Goal: Obtain resource: Download file/media

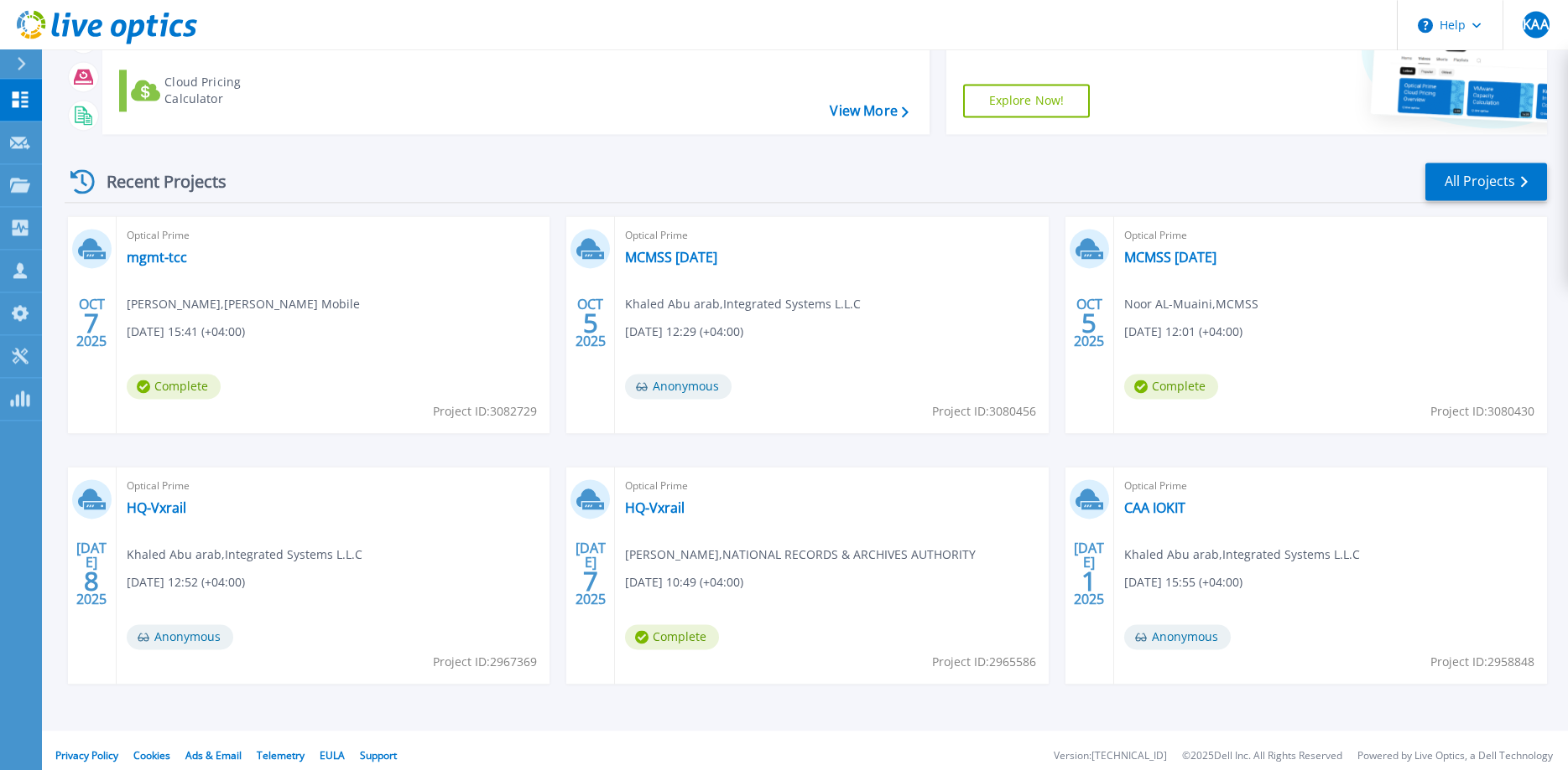
scroll to position [158, 0]
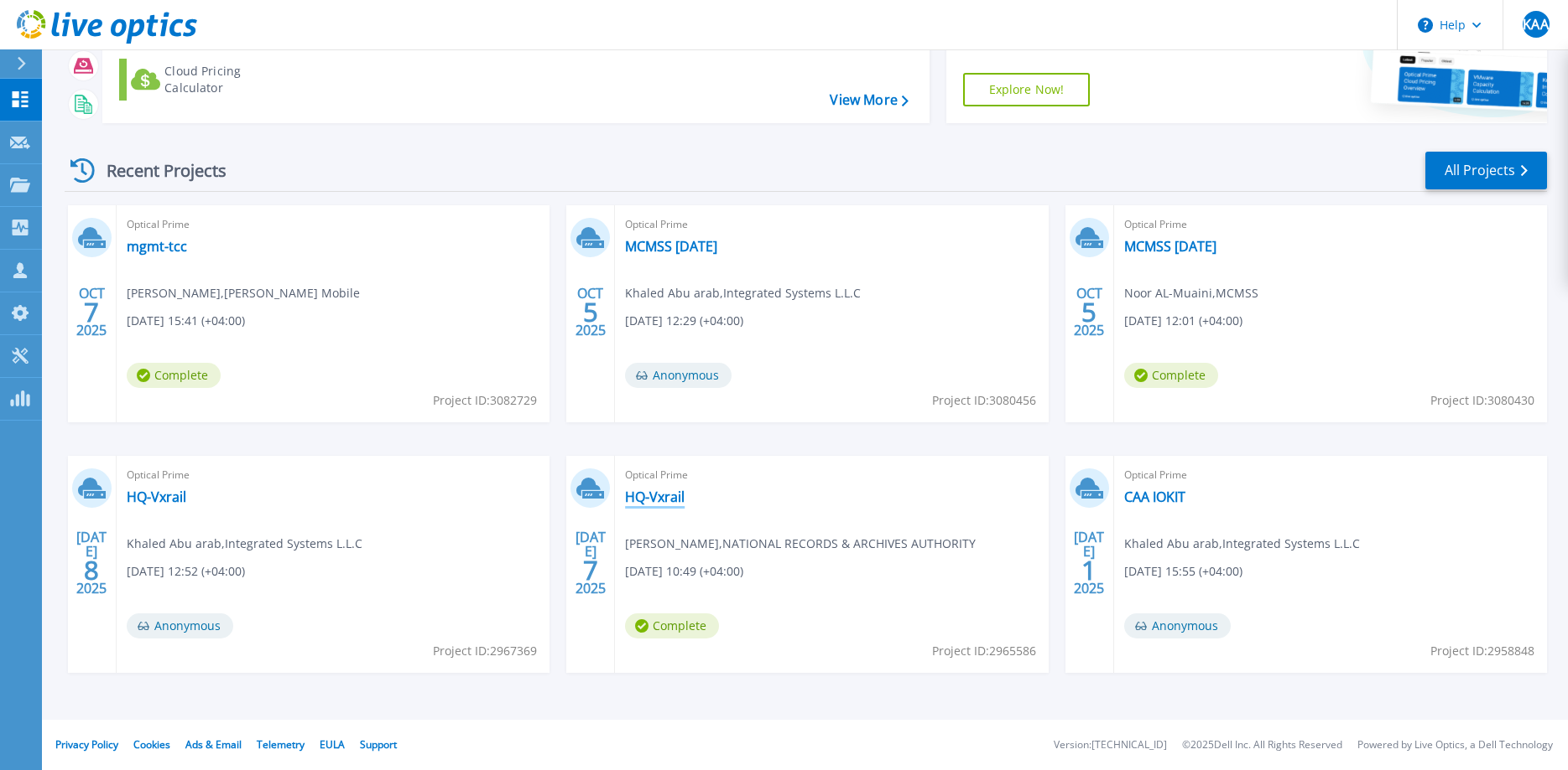
click at [683, 500] on link "HQ-Vxrail" at bounding box center [655, 497] width 60 height 17
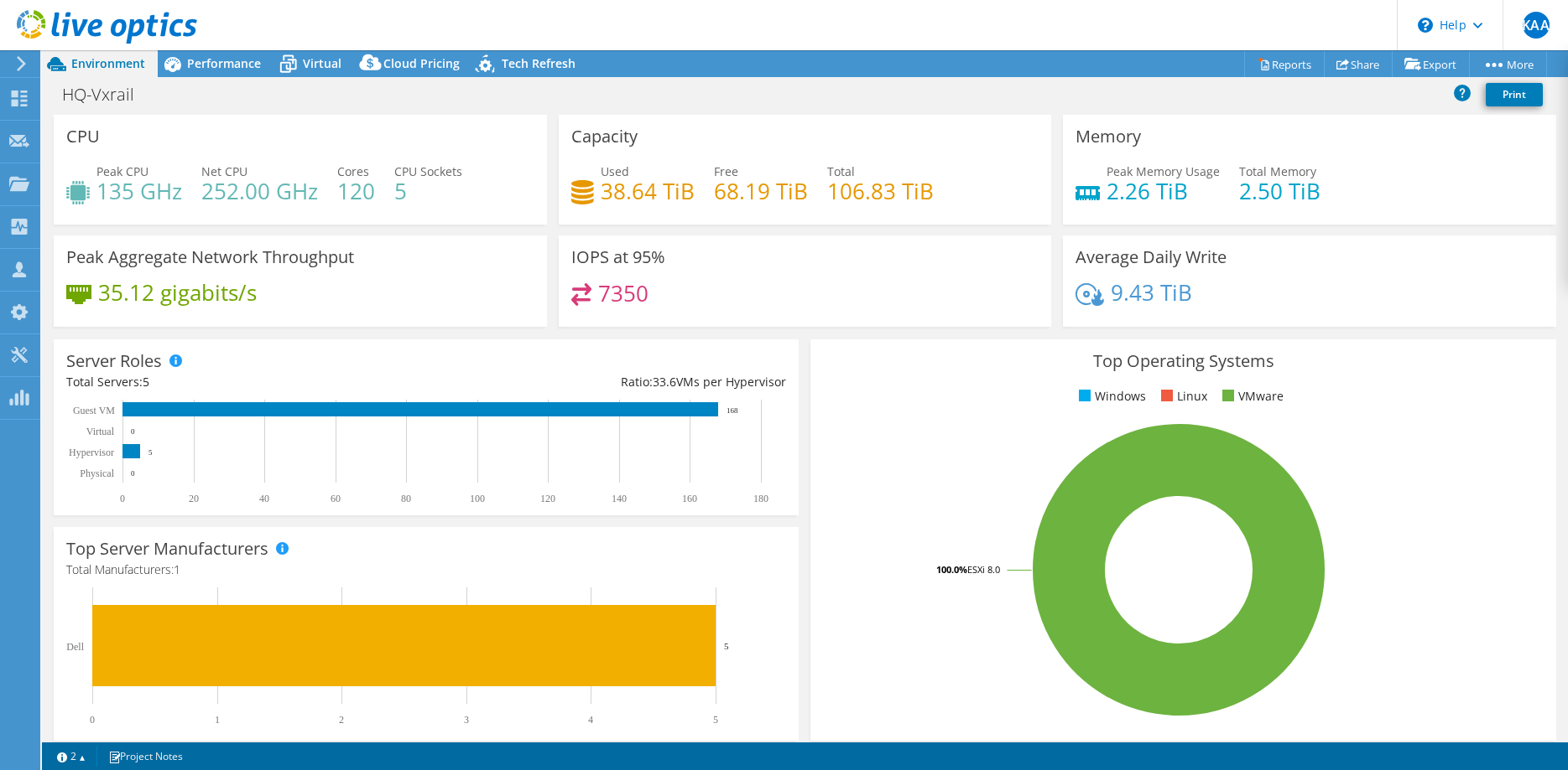
select select "USD"
click at [301, 62] on icon at bounding box center [288, 64] width 30 height 30
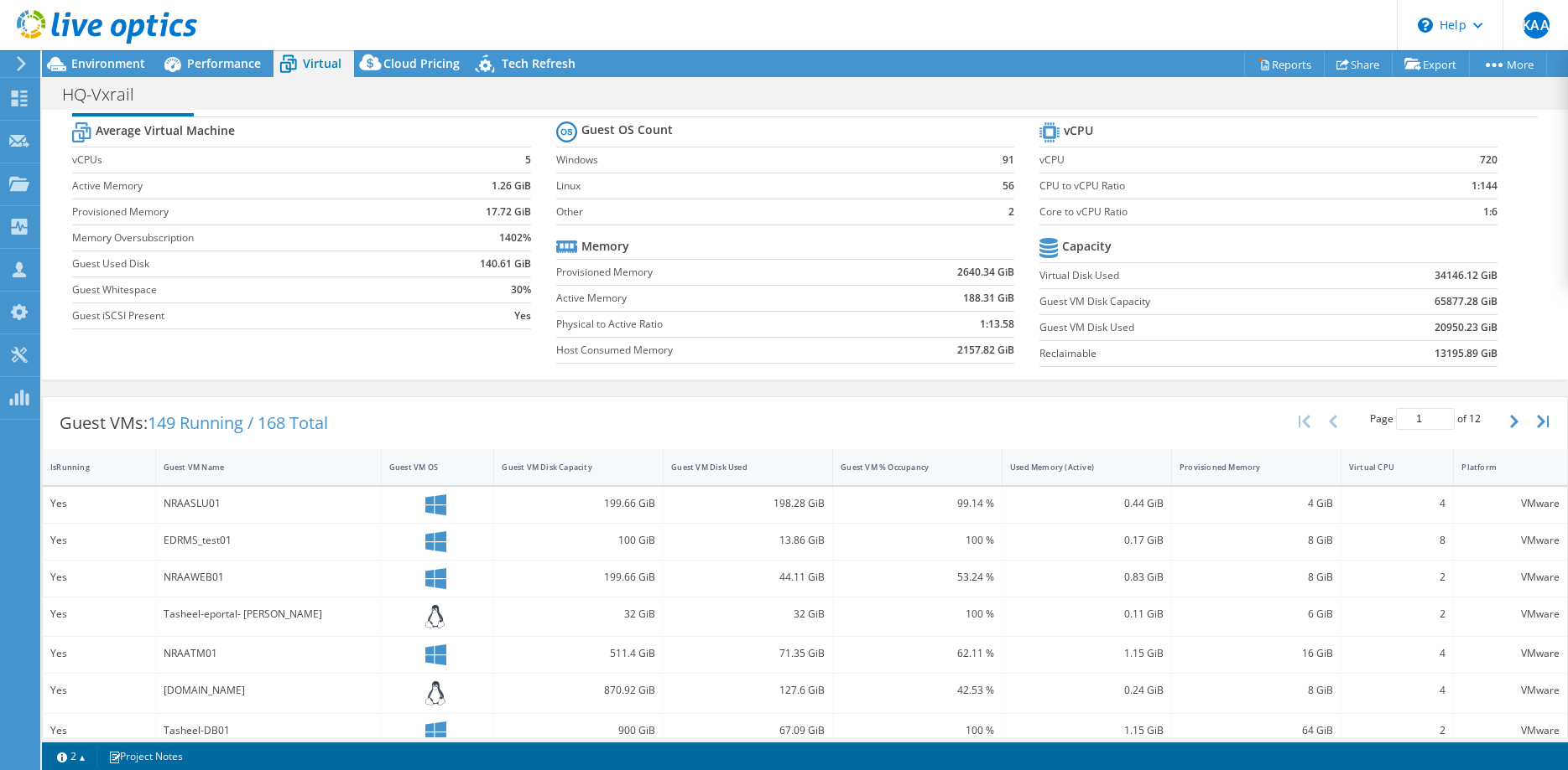
scroll to position [86, 0]
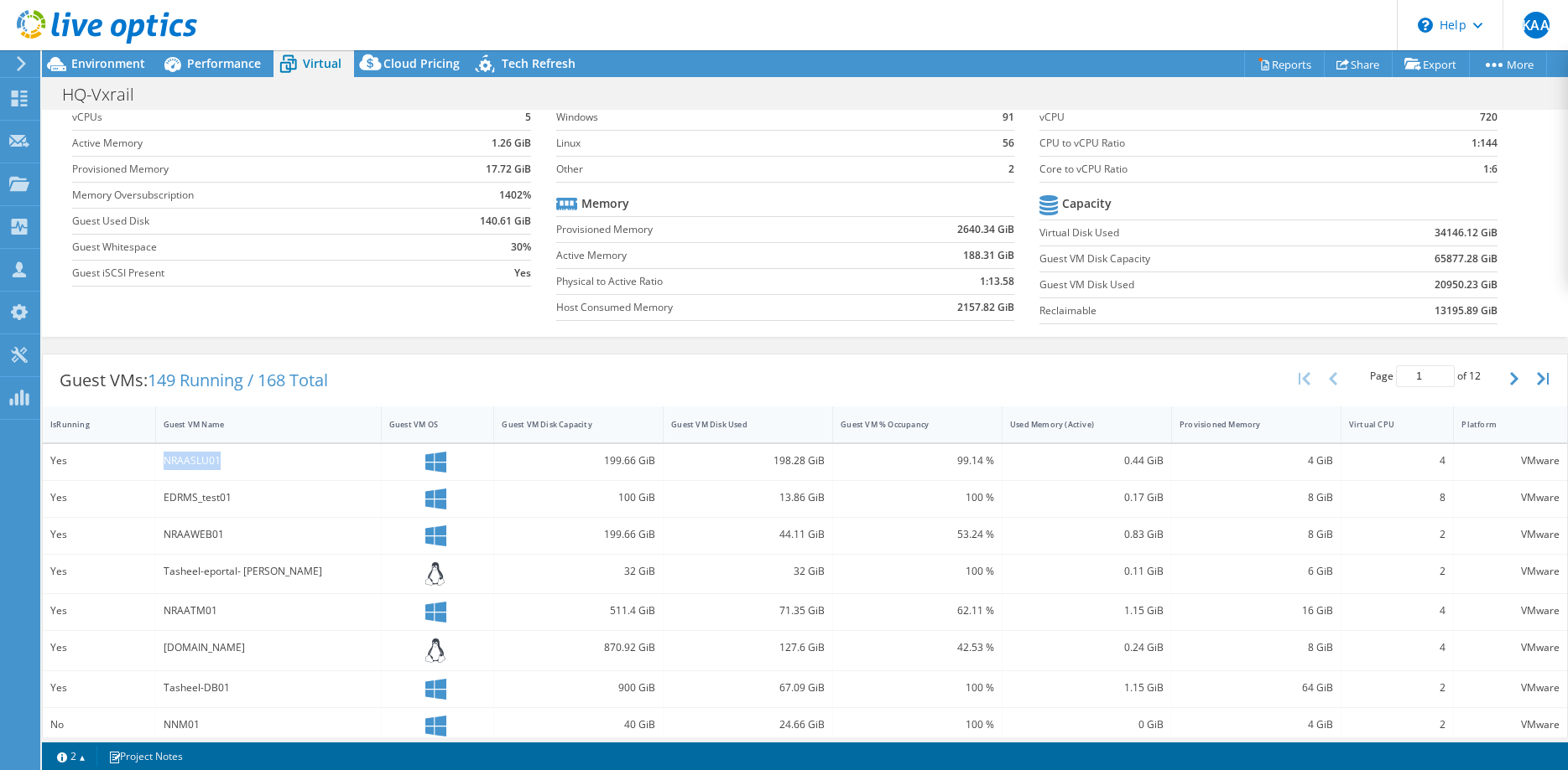
drag, startPoint x: 236, startPoint y: 468, endPoint x: 160, endPoint y: 462, distance: 76.2
click at [160, 462] on div "NRAASLU01" at bounding box center [268, 462] width 225 height 36
copy div "NRAASLU01"
drag, startPoint x: 656, startPoint y: 462, endPoint x: 603, endPoint y: 467, distance: 53.2
click at [603, 467] on div "199.66 GiB" at bounding box center [578, 462] width 169 height 36
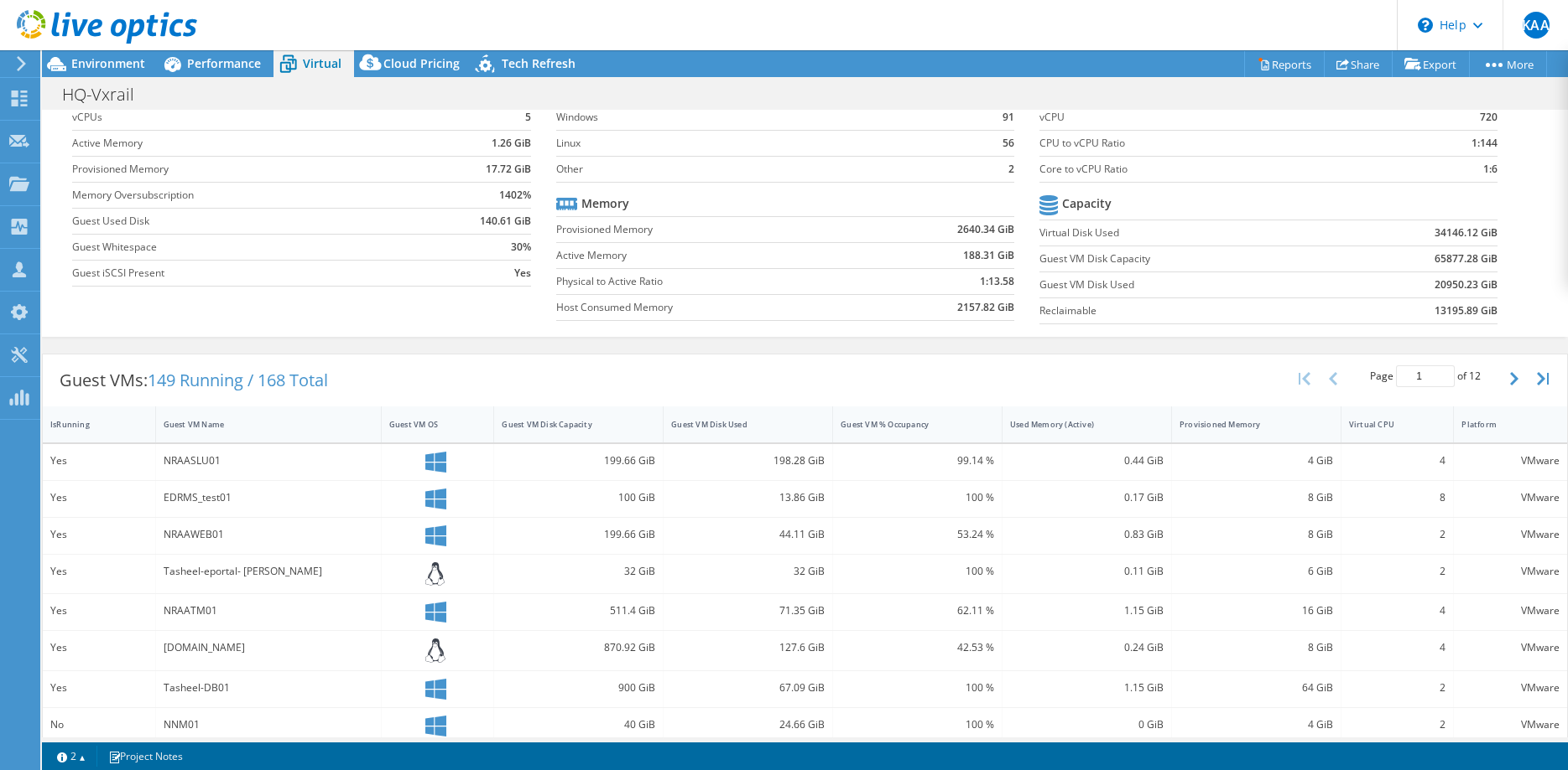
click at [638, 454] on div "199.66 GiB" at bounding box center [578, 461] width 154 height 19
click at [793, 467] on div "198.28 GiB" at bounding box center [747, 461] width 154 height 19
drag, startPoint x: 818, startPoint y: 467, endPoint x: 637, endPoint y: 465, distance: 181.0
click at [663, 465] on div "198.28 GiB" at bounding box center [747, 462] width 169 height 36
drag, startPoint x: 974, startPoint y: 738, endPoint x: 1077, endPoint y: 740, distance: 103.0
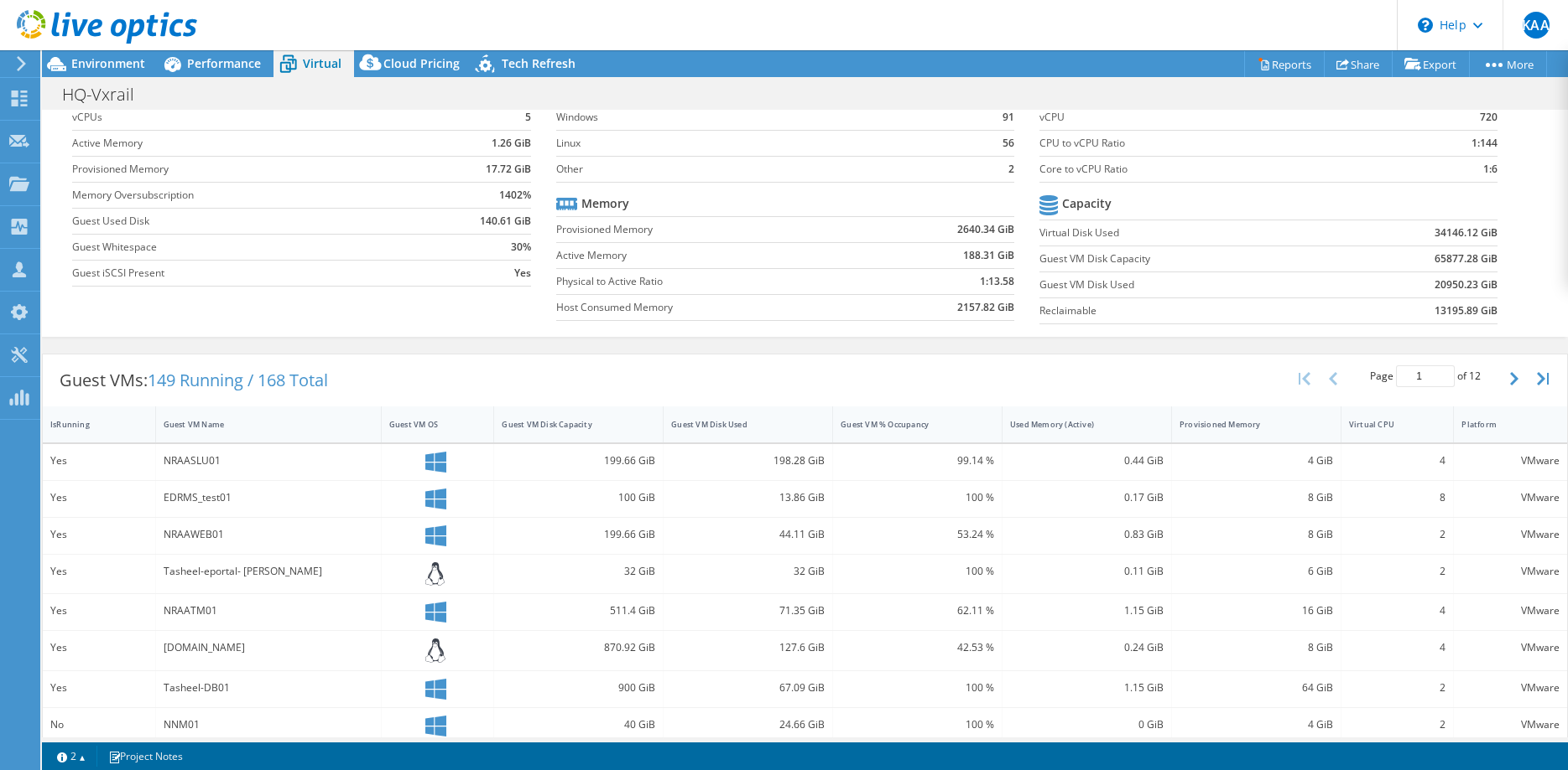
click at [1077, 740] on div "Project Actions Project Actions Reports Share Export vSAN ReadyNode Sizer" at bounding box center [804, 410] width 1525 height 720
drag, startPoint x: 239, startPoint y: 504, endPoint x: 216, endPoint y: 499, distance: 23.5
click at [216, 499] on div "EDRMS_test01" at bounding box center [268, 498] width 210 height 19
drag, startPoint x: 236, startPoint y: 536, endPoint x: 166, endPoint y: 530, distance: 70.3
click at [166, 530] on div "NRAAWEB01" at bounding box center [268, 535] width 210 height 19
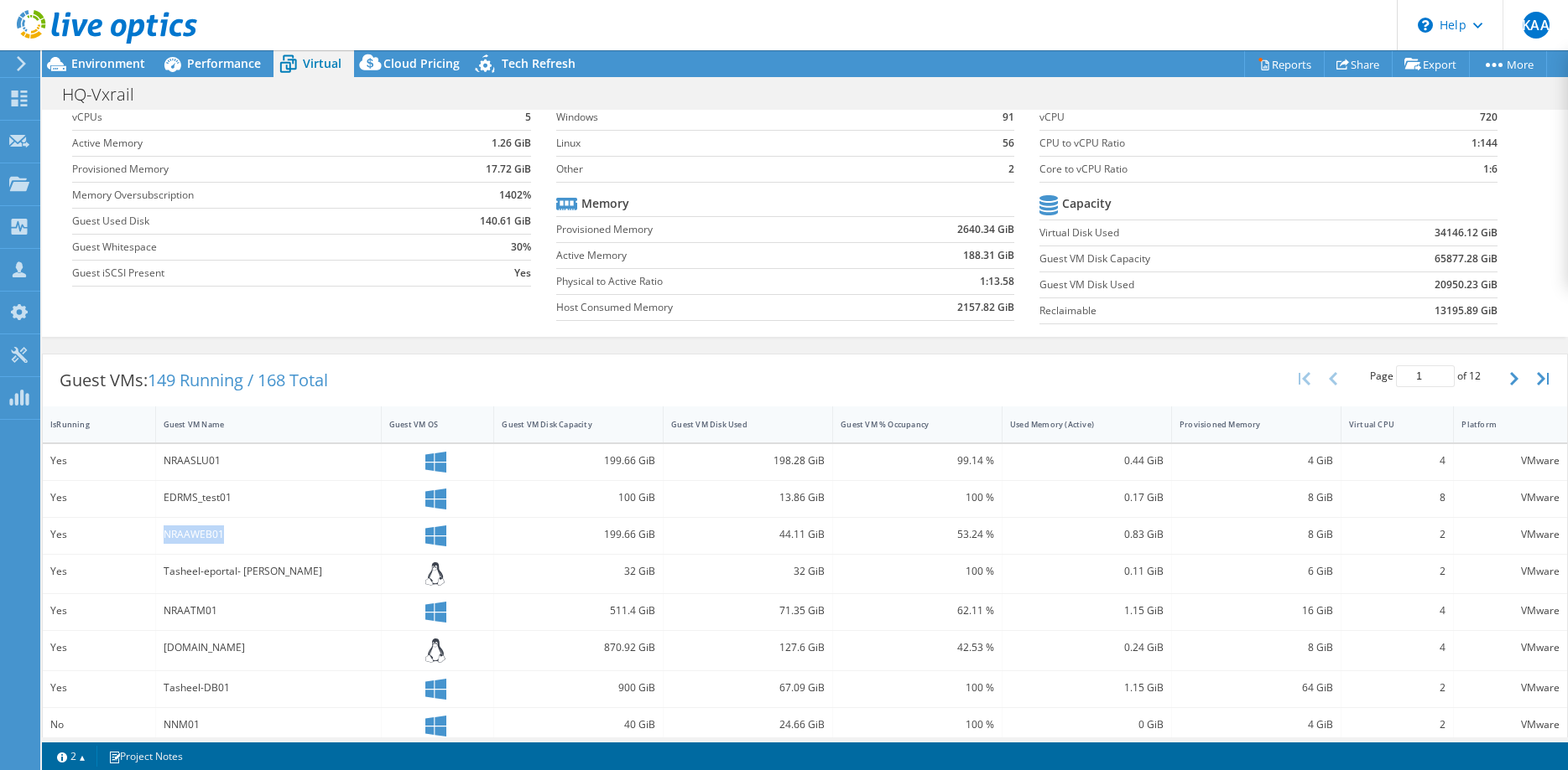
copy div "NRAAWEB01"
click at [775, 484] on div "13.86 GiB" at bounding box center [747, 499] width 169 height 36
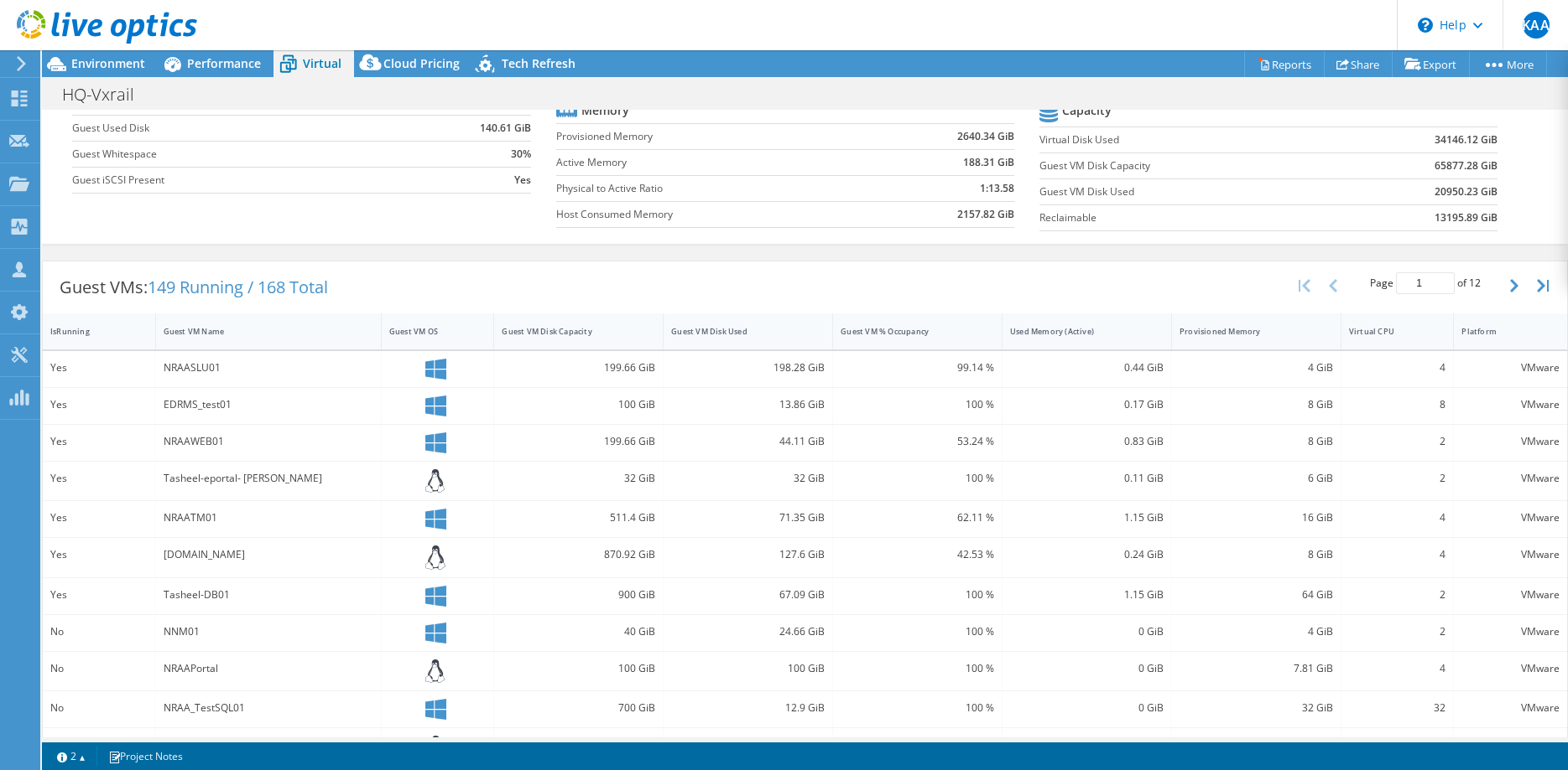
scroll to position [257, 0]
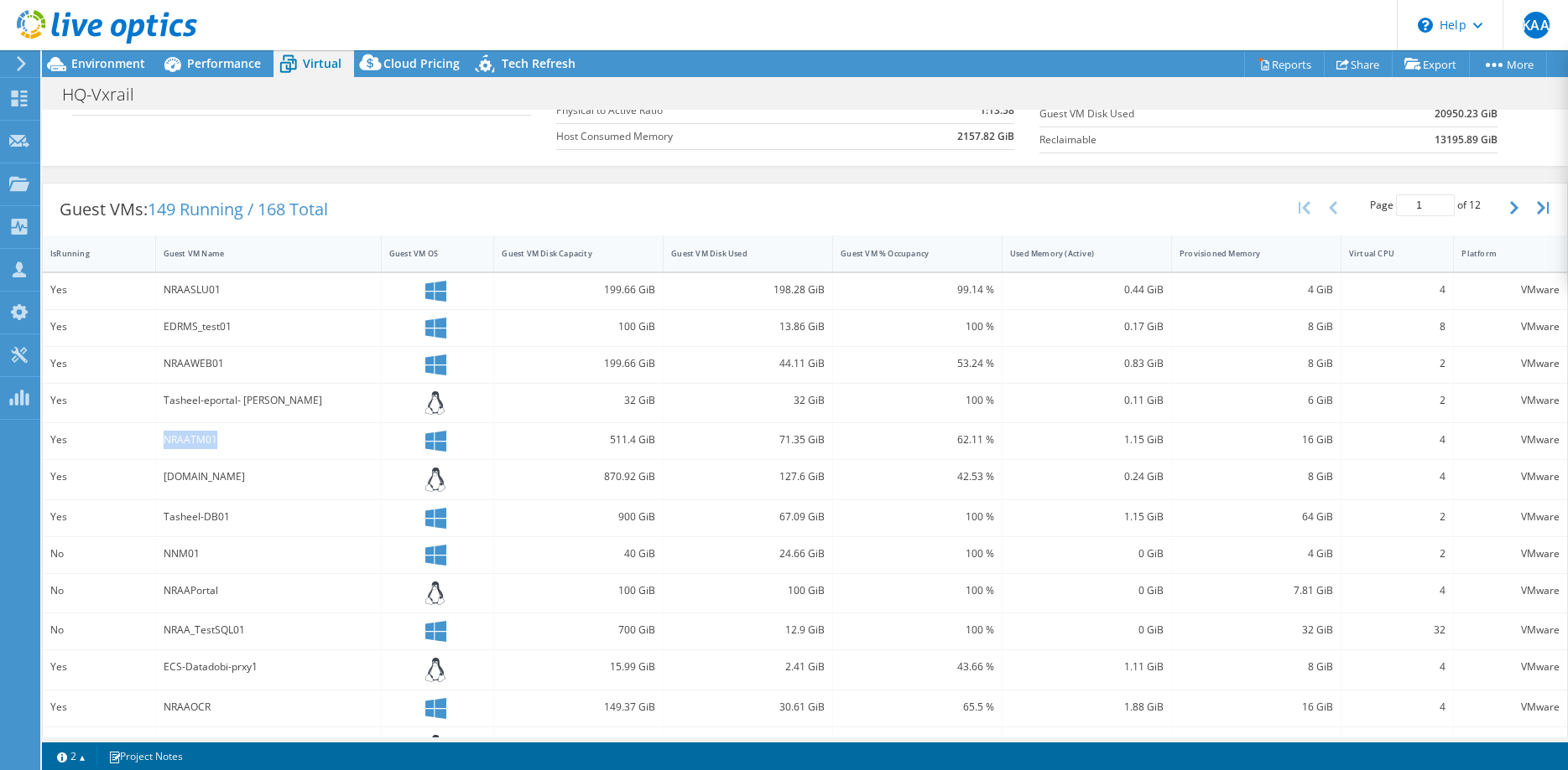
drag, startPoint x: 222, startPoint y: 441, endPoint x: 154, endPoint y: 440, distance: 68.0
click at [156, 440] on div "NRAATM01" at bounding box center [268, 441] width 225 height 36
copy div "NRAATM01"
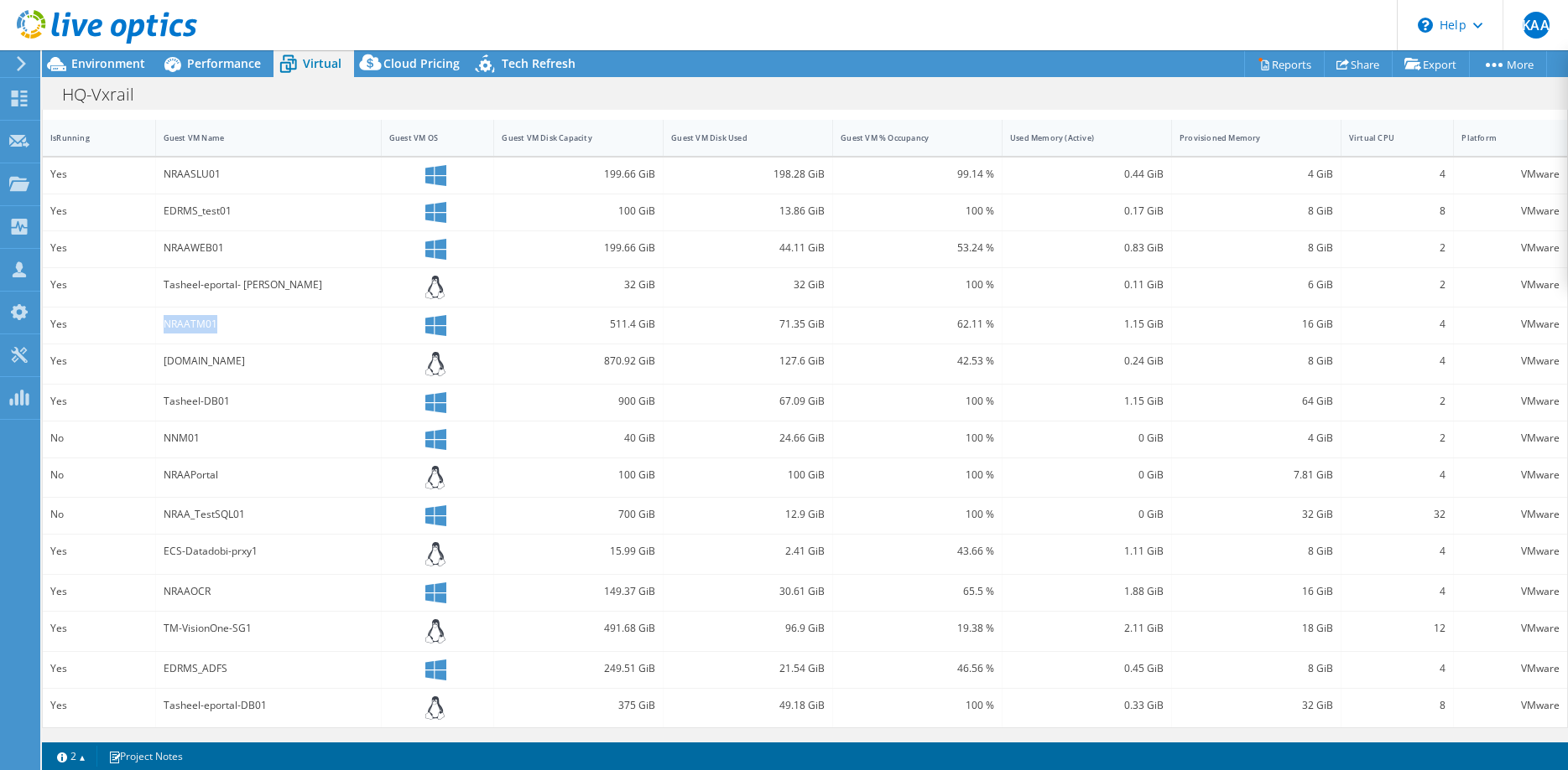
scroll to position [0, 0]
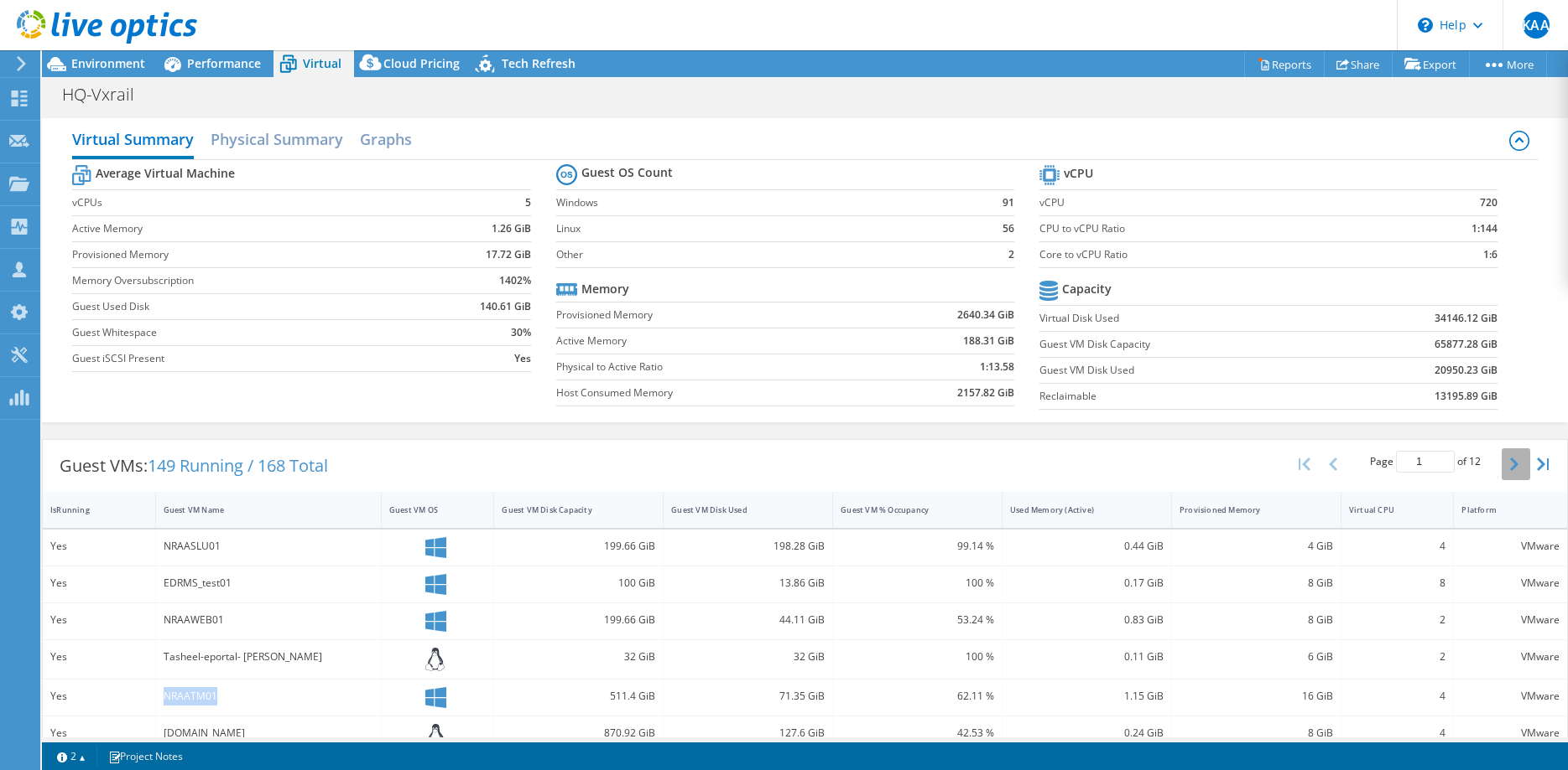
click at [1514, 462] on icon "button" at bounding box center [1514, 465] width 9 height 14
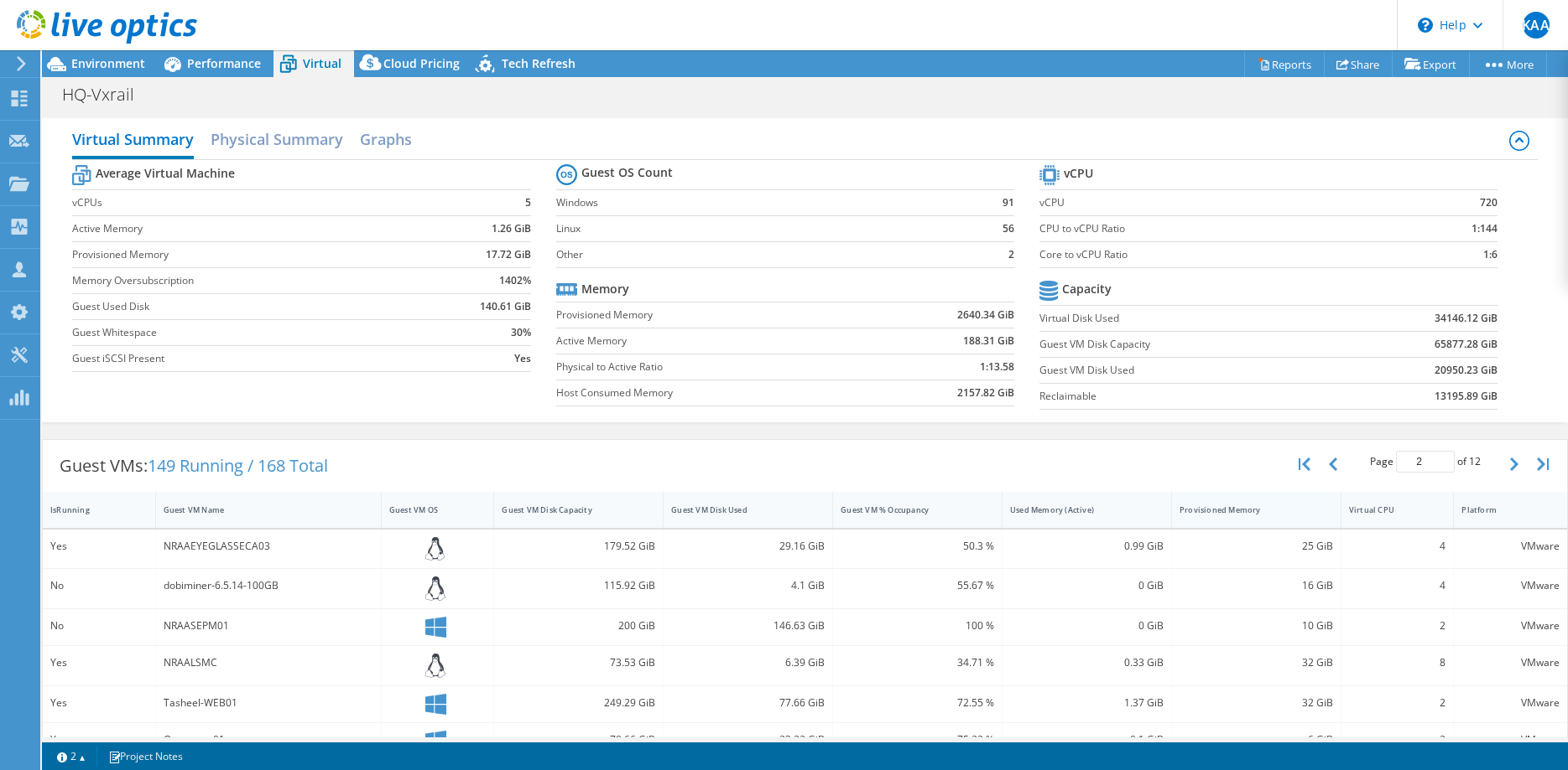
click at [1185, 517] on div "Provisioned Memory" at bounding box center [1246, 510] width 149 height 26
type input "1"
click at [1166, 513] on div at bounding box center [1171, 510] width 31 height 36
click at [1213, 518] on div "Provisioned Memory" at bounding box center [1246, 510] width 149 height 26
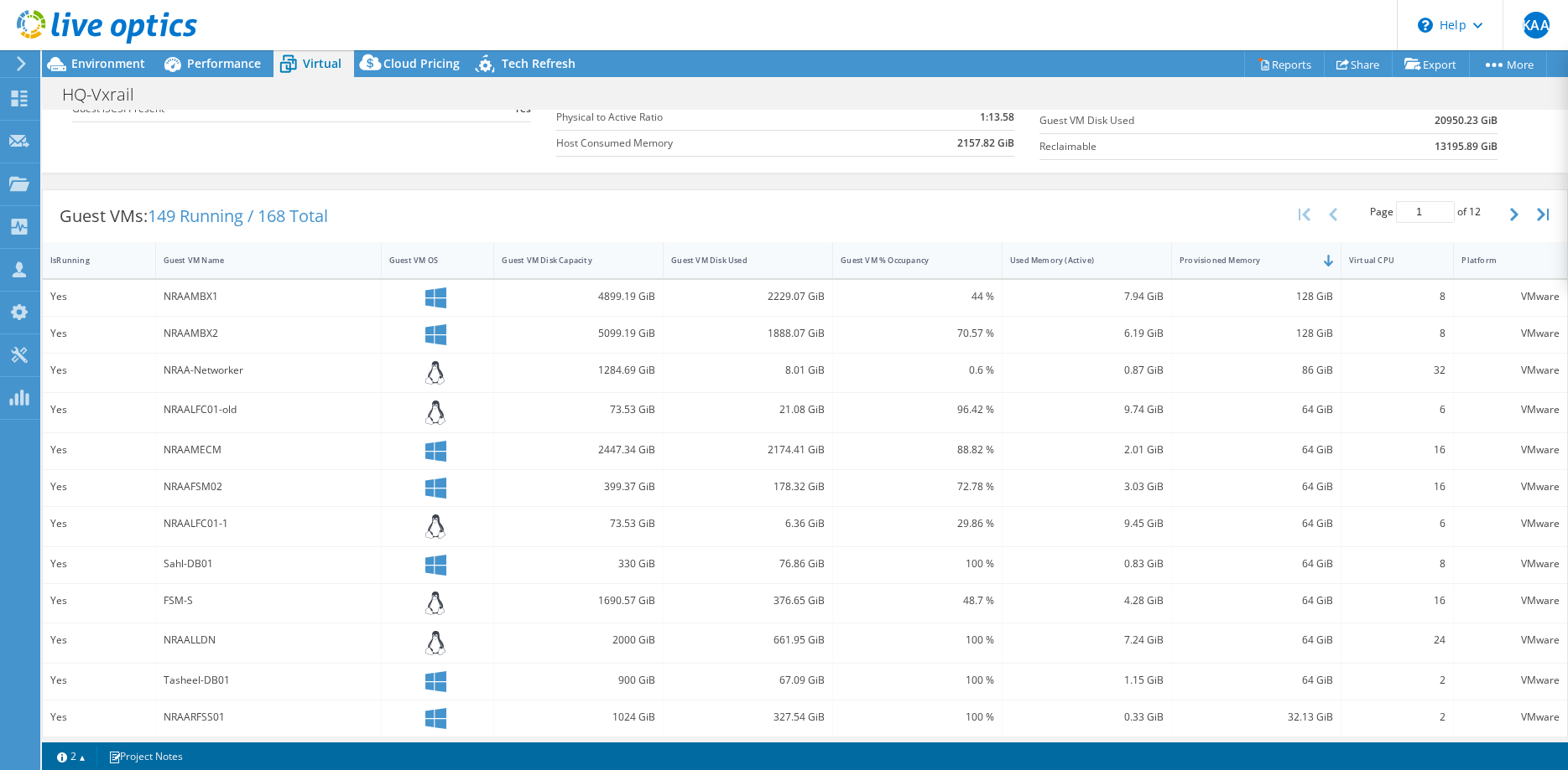
scroll to position [257, 0]
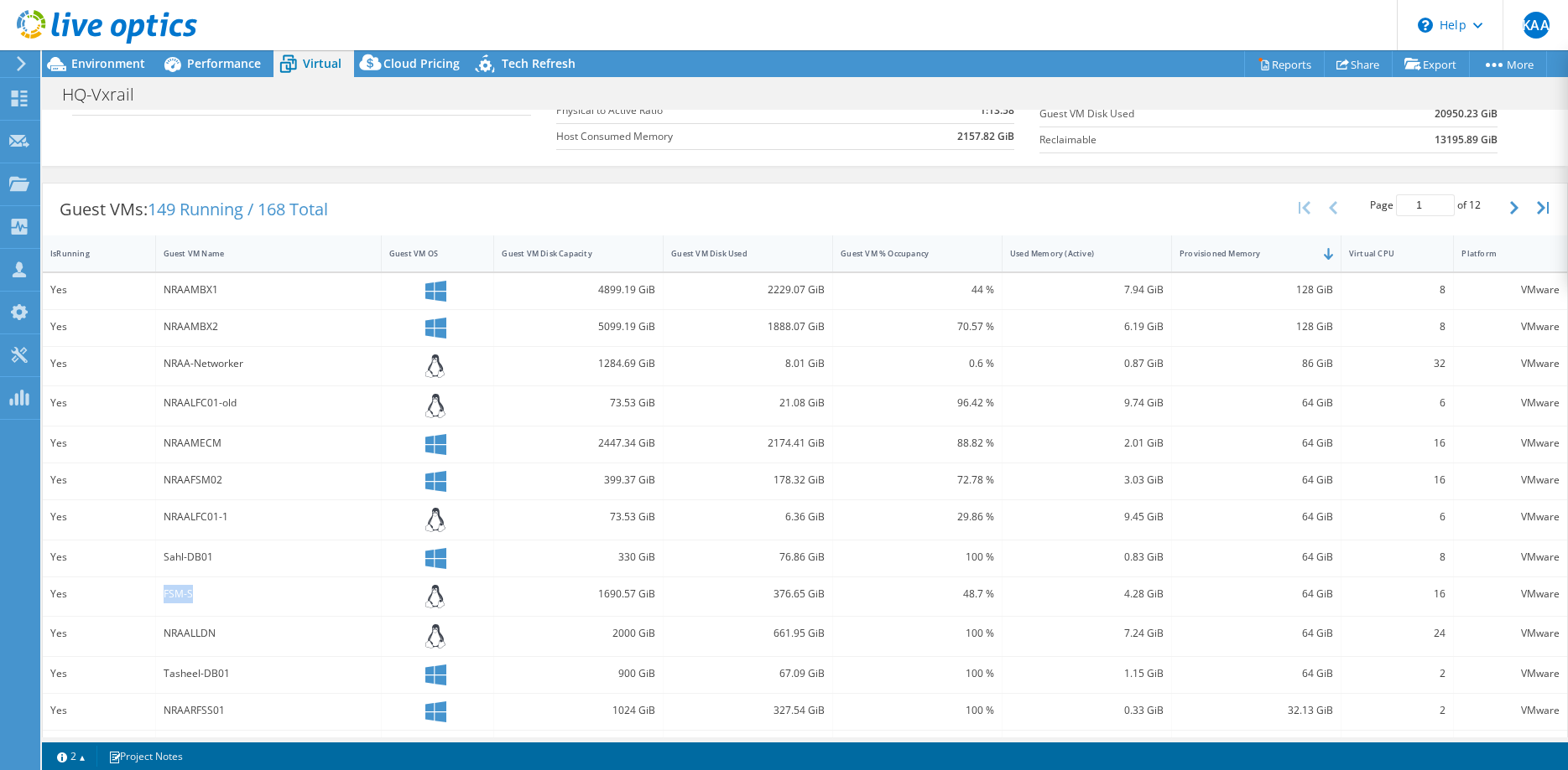
drag, startPoint x: 230, startPoint y: 597, endPoint x: 162, endPoint y: 607, distance: 68.7
click at [162, 607] on div "FSM-S" at bounding box center [268, 597] width 225 height 39
copy div "FSM-S"
drag, startPoint x: 670, startPoint y: 598, endPoint x: 599, endPoint y: 597, distance: 71.0
click at [663, 597] on div "376.65 GiB" at bounding box center [747, 597] width 169 height 39
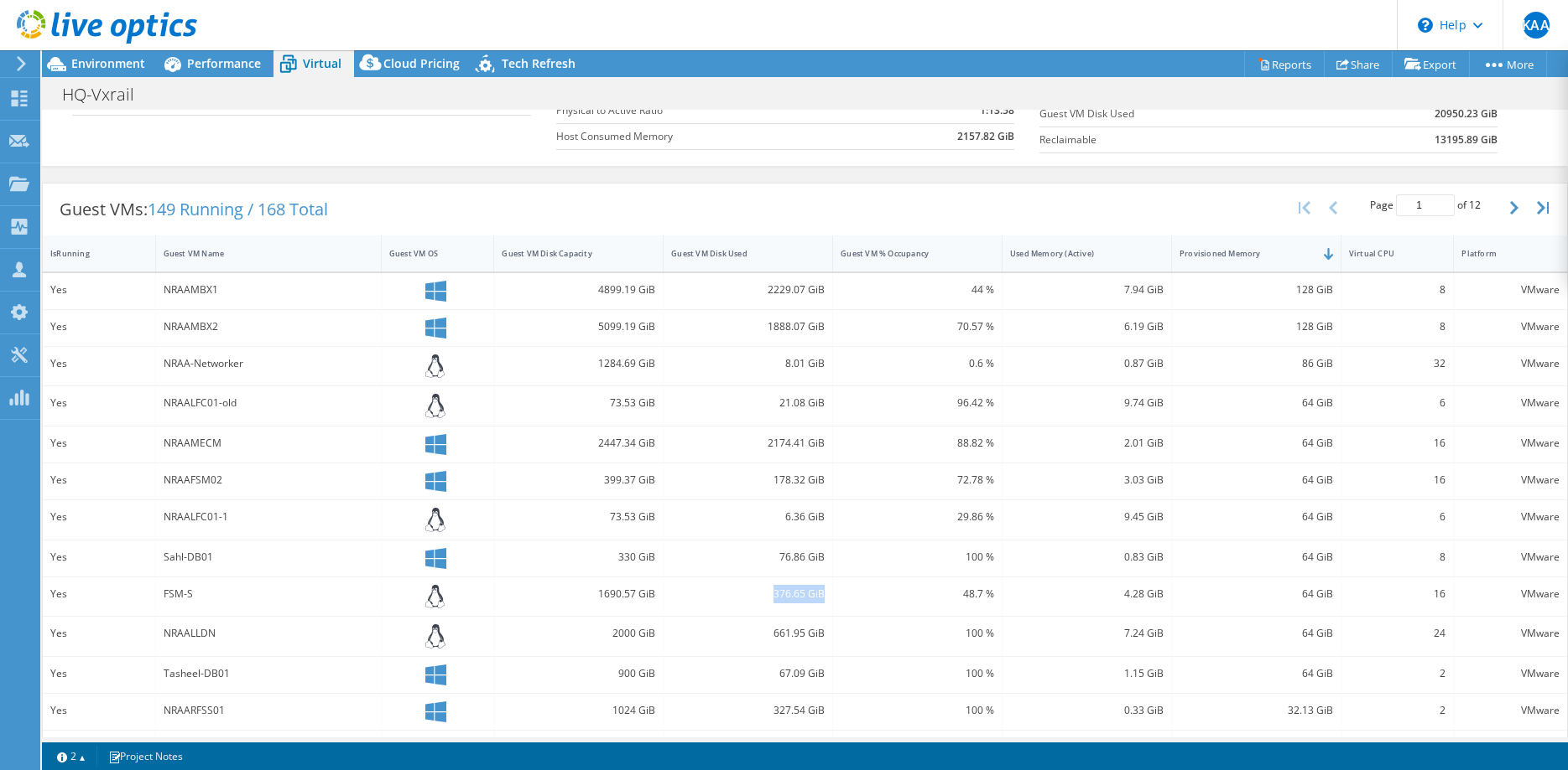
drag, startPoint x: 769, startPoint y: 594, endPoint x: 832, endPoint y: 596, distance: 63.0
click at [832, 595] on div "376.65 GiB" at bounding box center [747, 597] width 169 height 39
click at [299, 249] on div "Guest VM Name" at bounding box center [258, 253] width 190 height 11
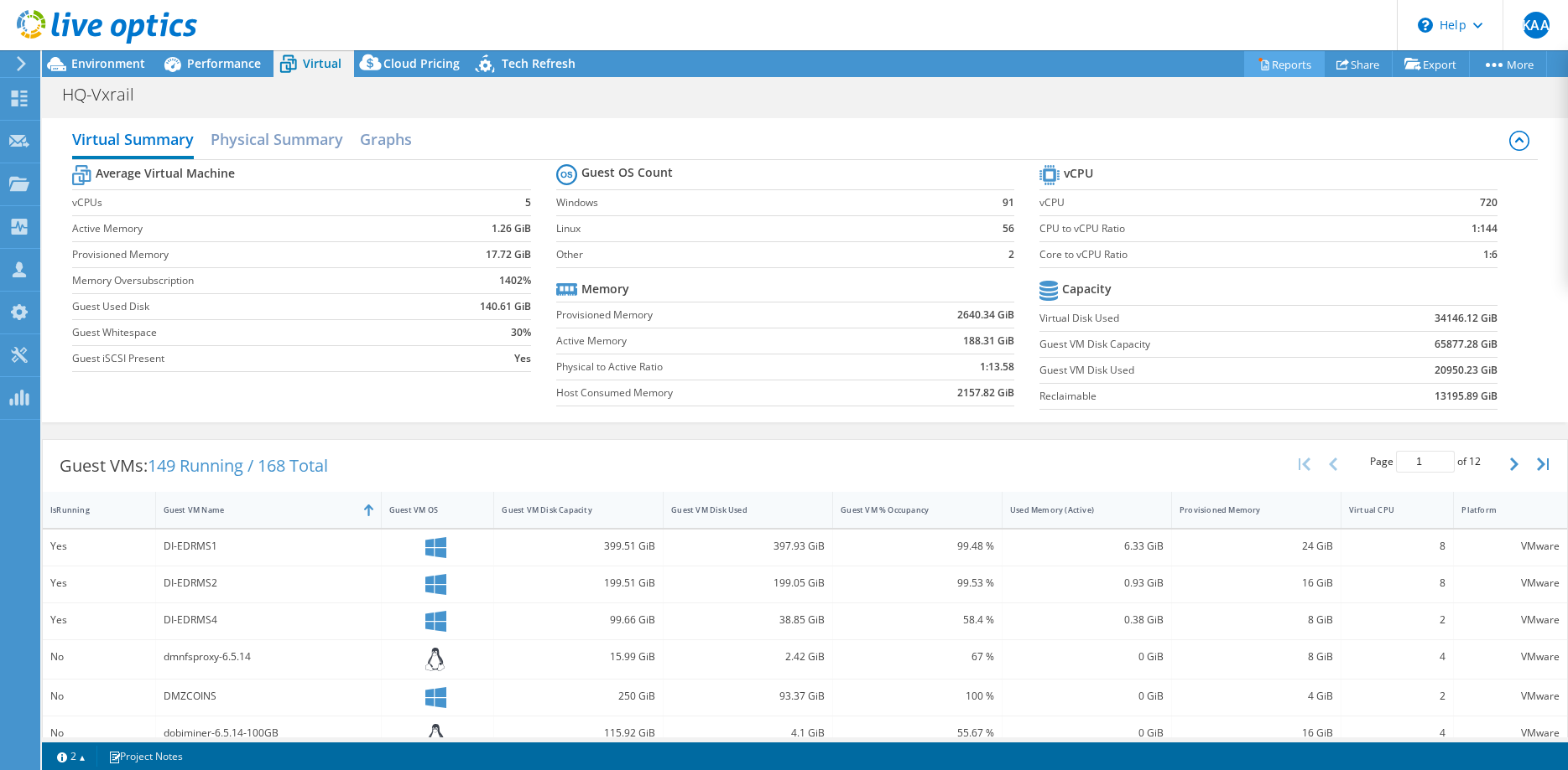
click at [1300, 54] on link "Reports" at bounding box center [1284, 64] width 81 height 26
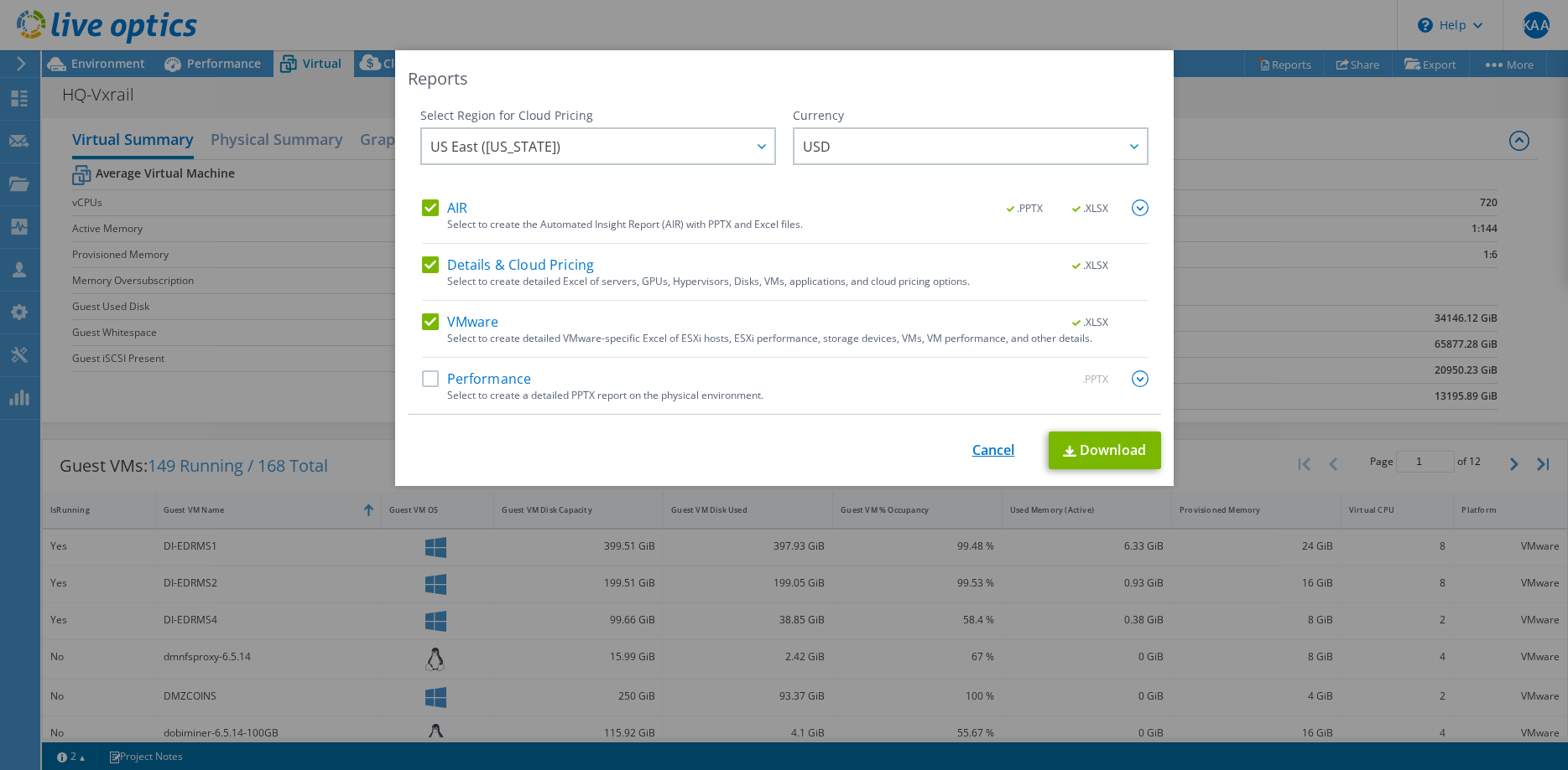
click at [990, 456] on link "Cancel" at bounding box center [993, 450] width 43 height 16
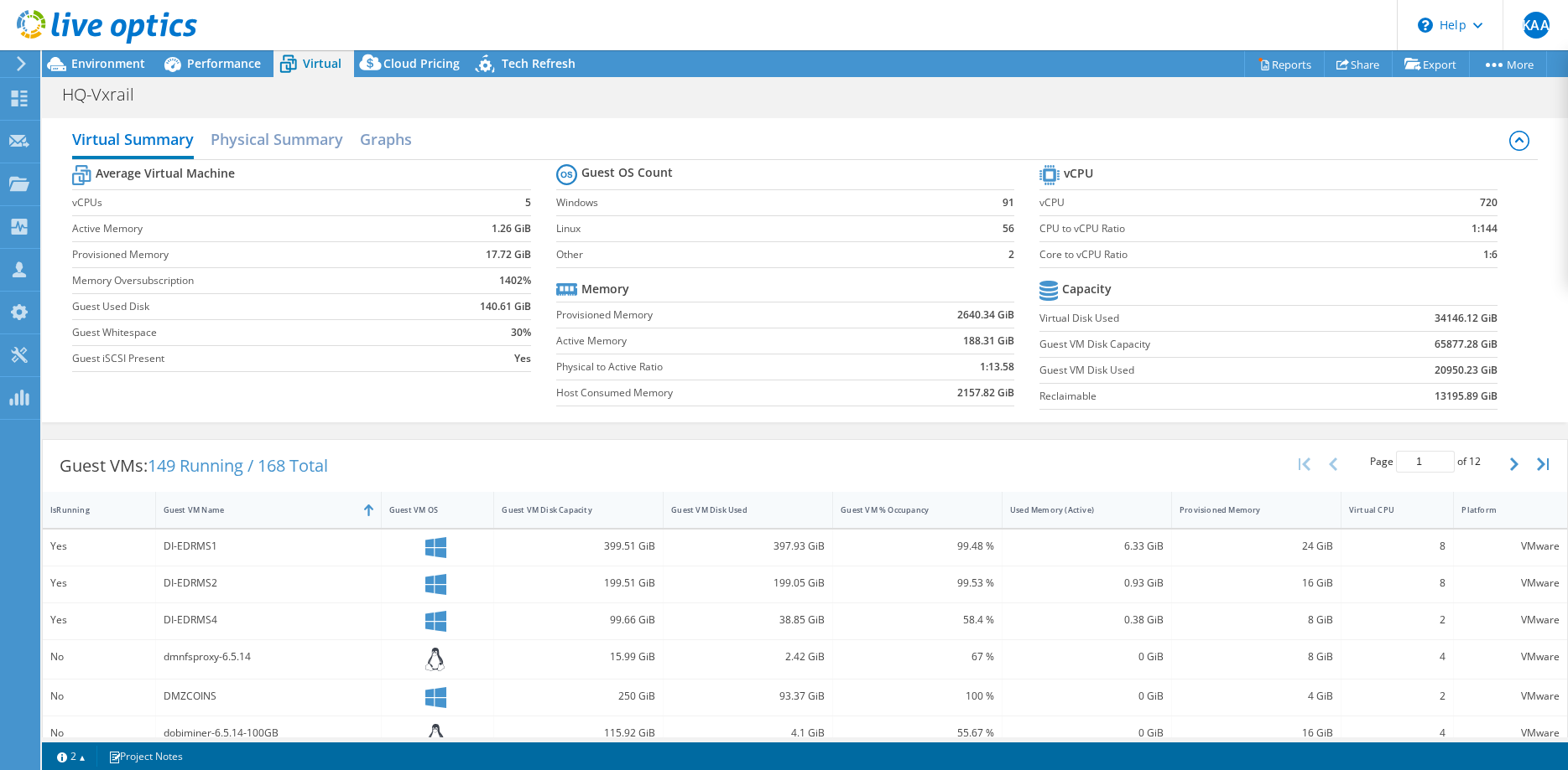
click at [18, 67] on icon at bounding box center [21, 64] width 13 height 15
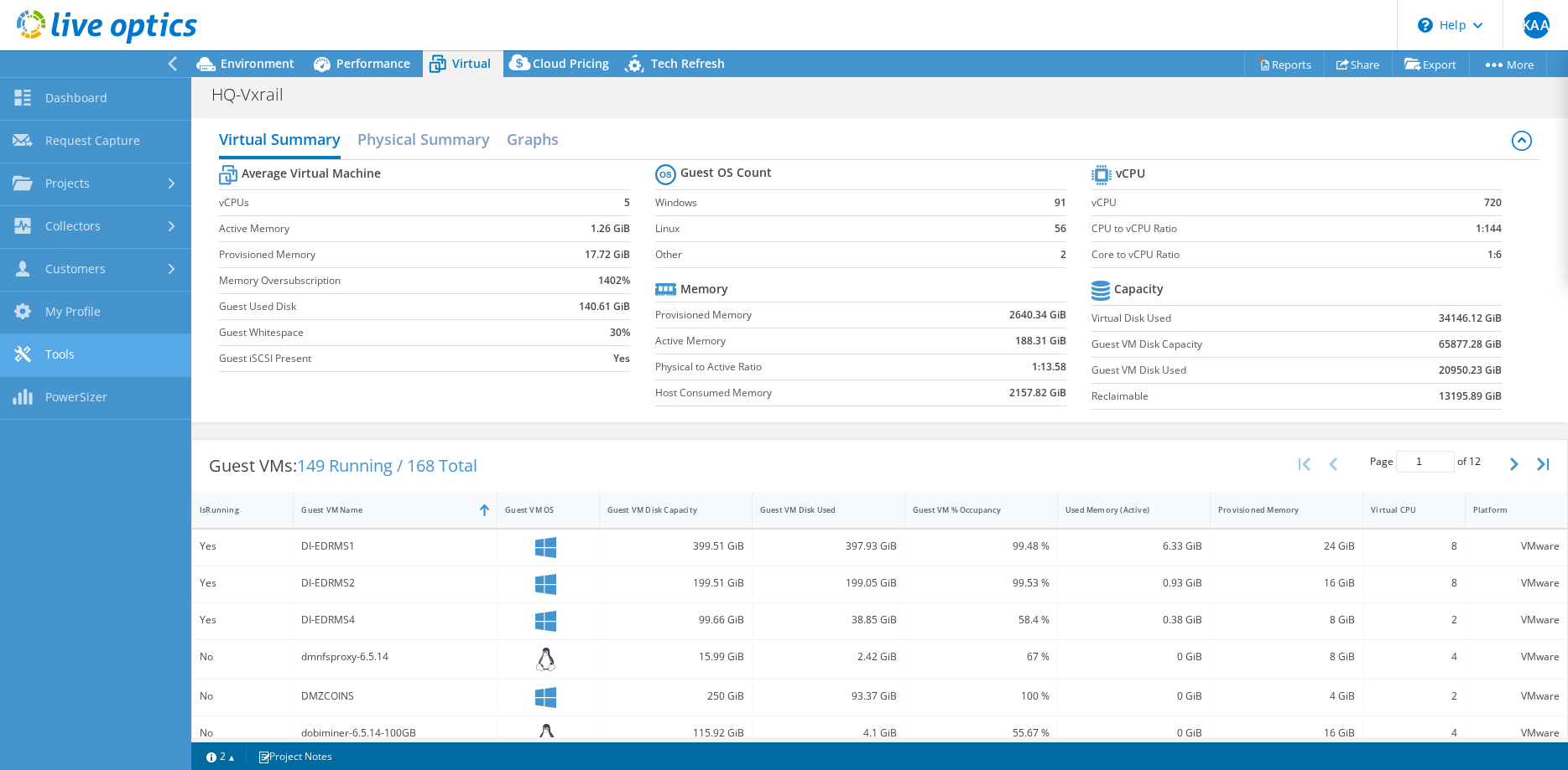
click at [105, 343] on link "Tools" at bounding box center [95, 356] width 191 height 42
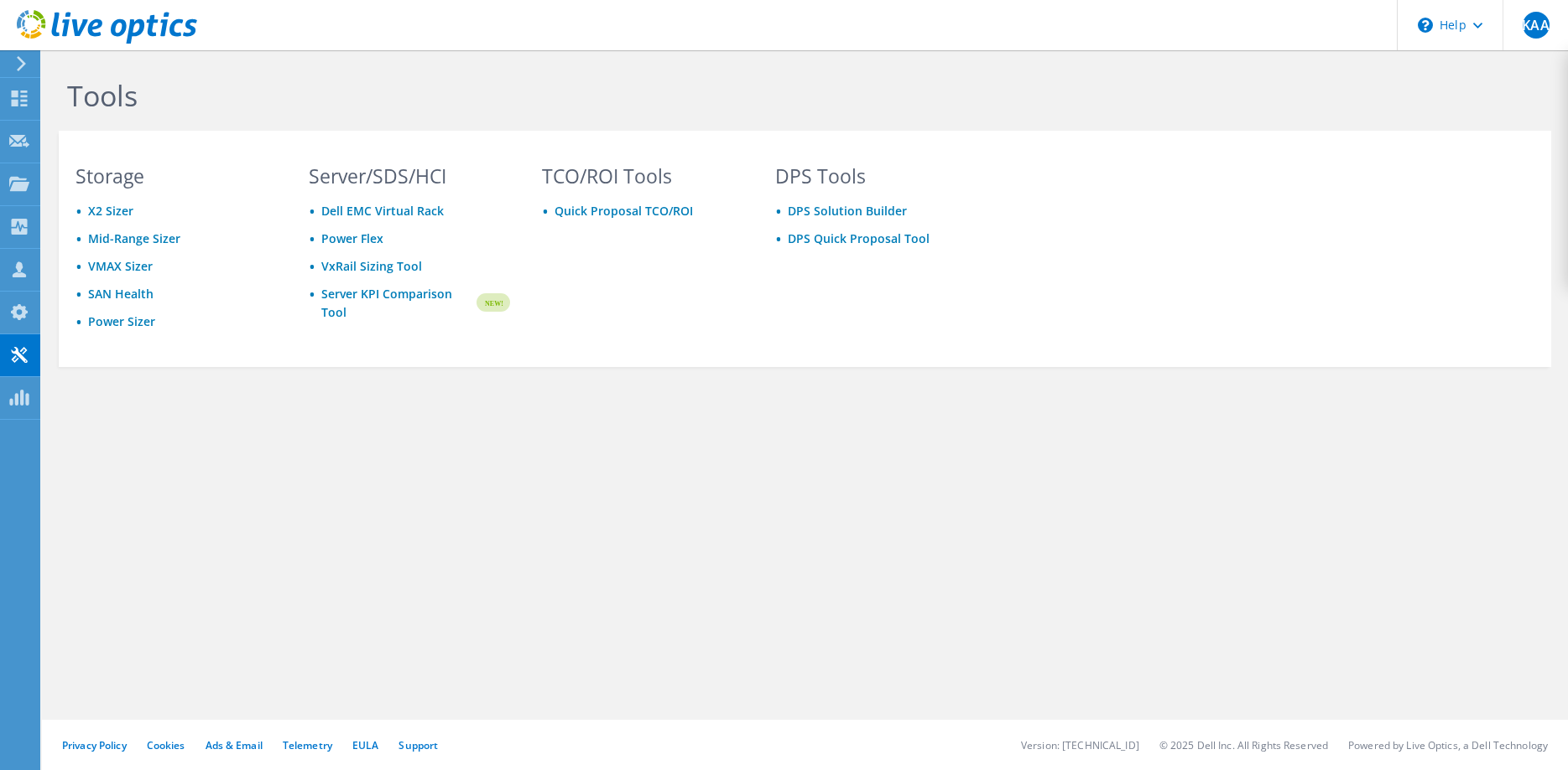
click at [25, 71] on icon at bounding box center [21, 64] width 13 height 15
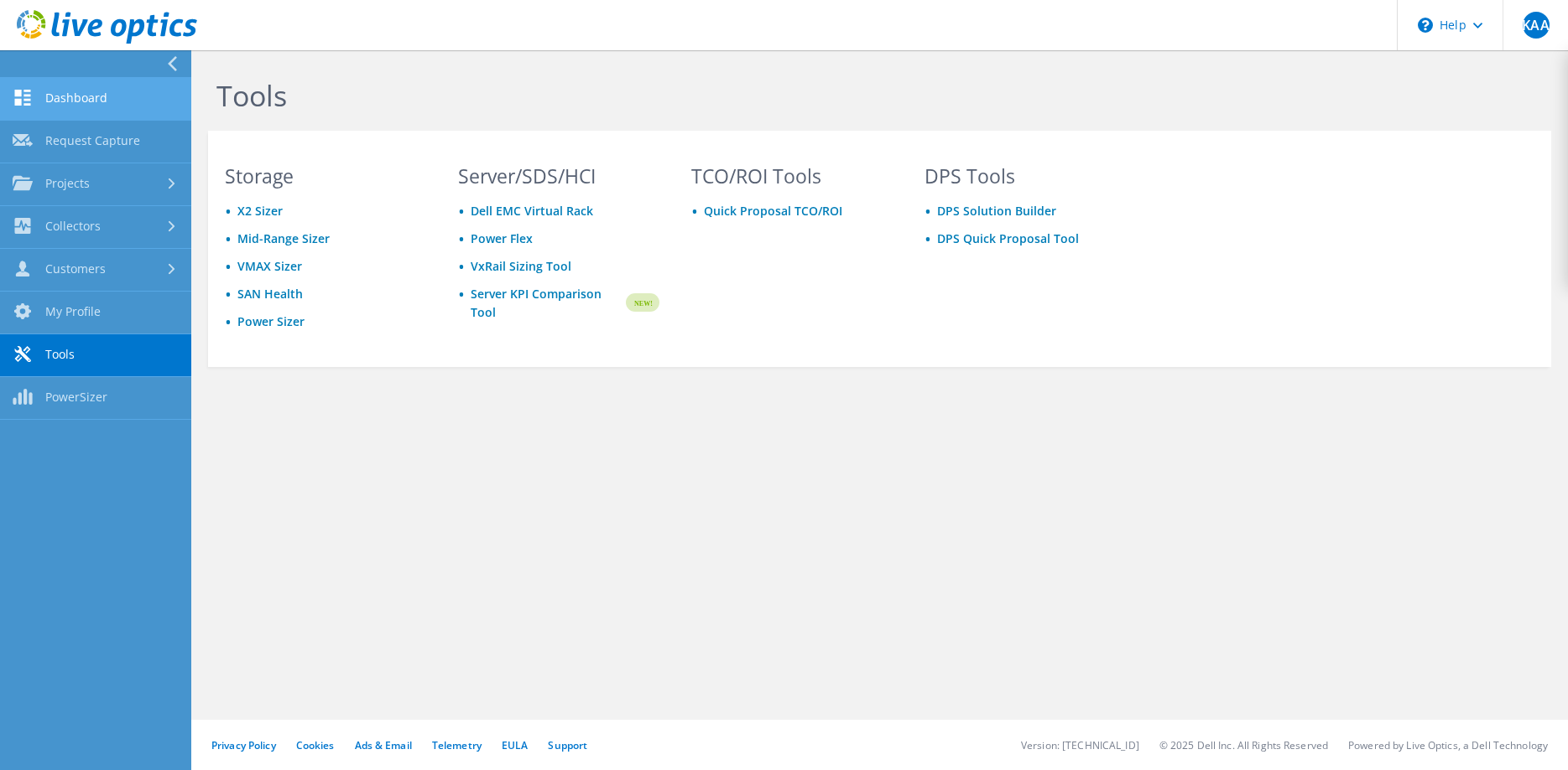
click at [95, 96] on link "Dashboard" at bounding box center [95, 99] width 191 height 42
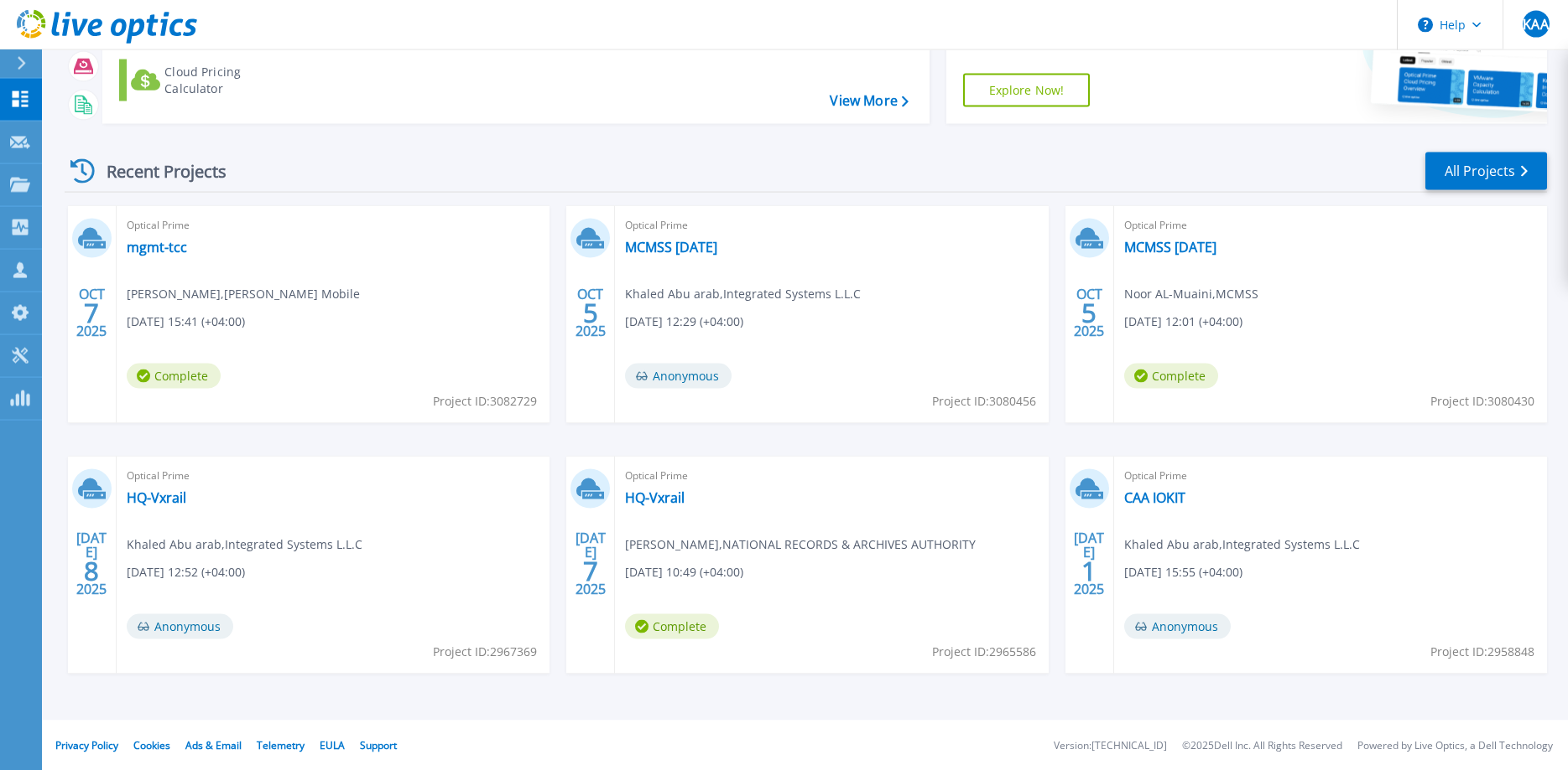
scroll to position [158, 0]
click at [656, 500] on link "HQ-Vxrail" at bounding box center [655, 497] width 60 height 17
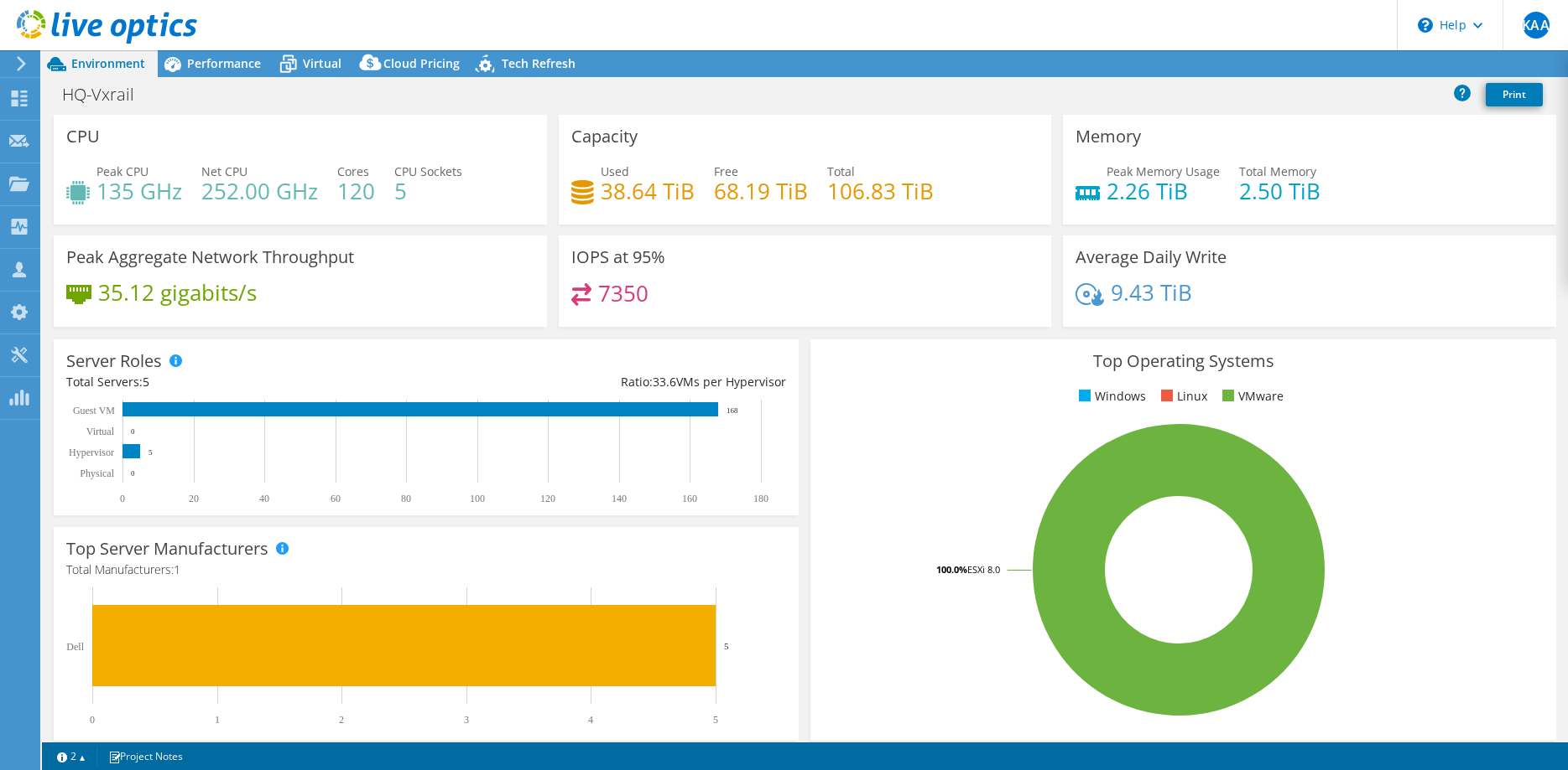
select select "USD"
click at [337, 60] on span "Virtual" at bounding box center [321, 63] width 38 height 16
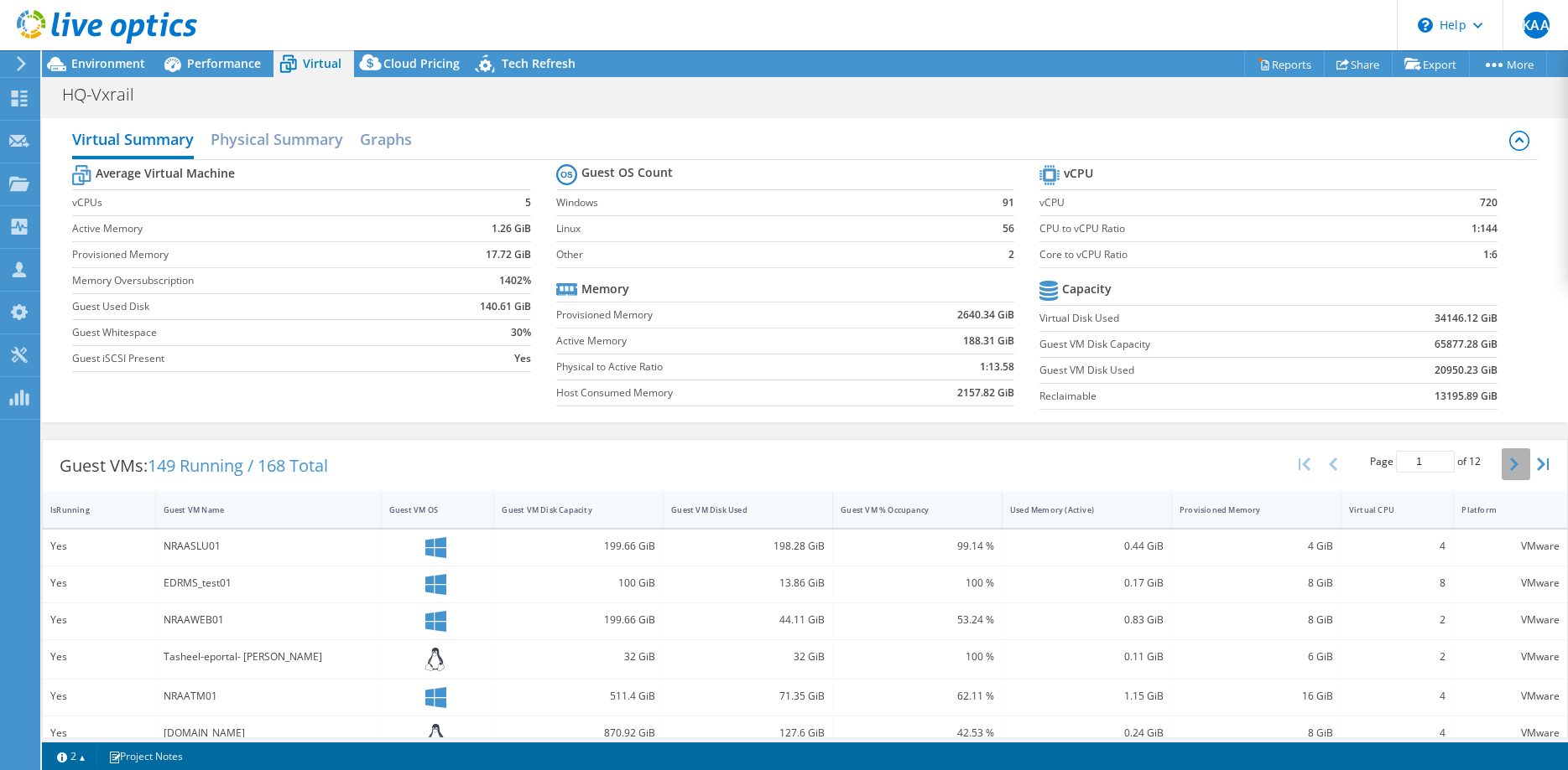
click at [1503, 466] on button "button" at bounding box center [1516, 464] width 29 height 31
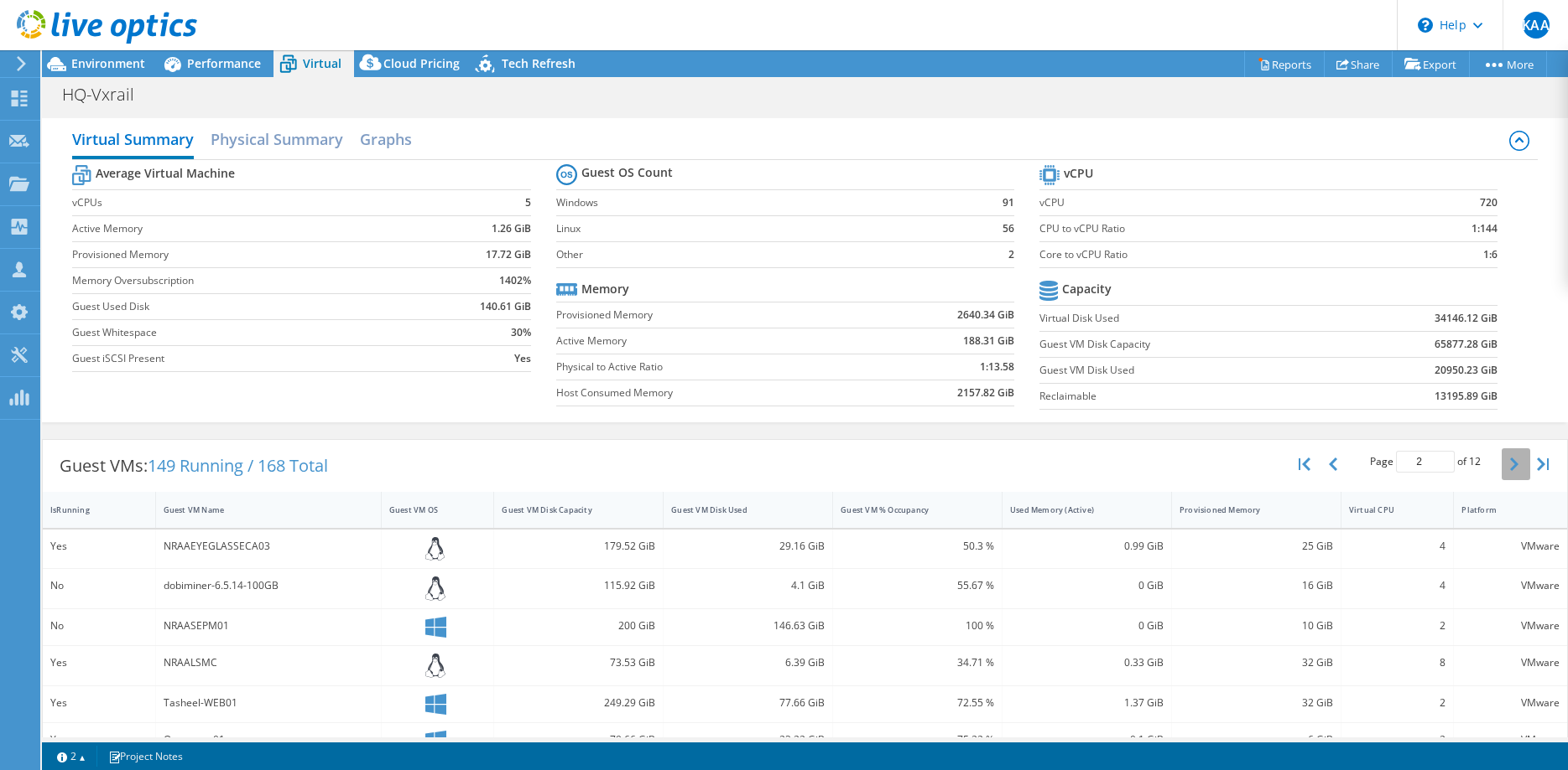
click at [1509, 471] on button "button" at bounding box center [1516, 464] width 29 height 31
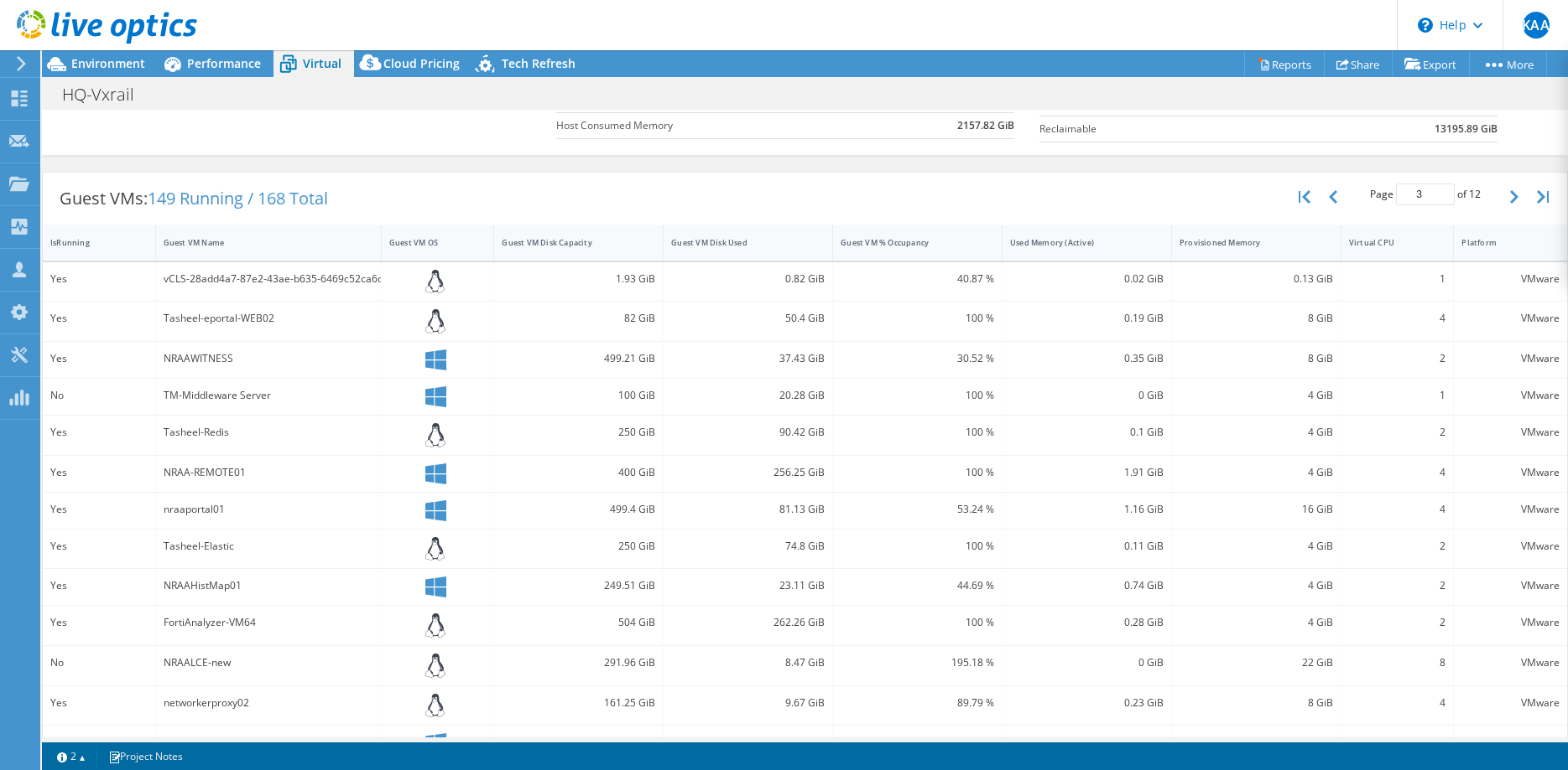
scroll to position [118, 0]
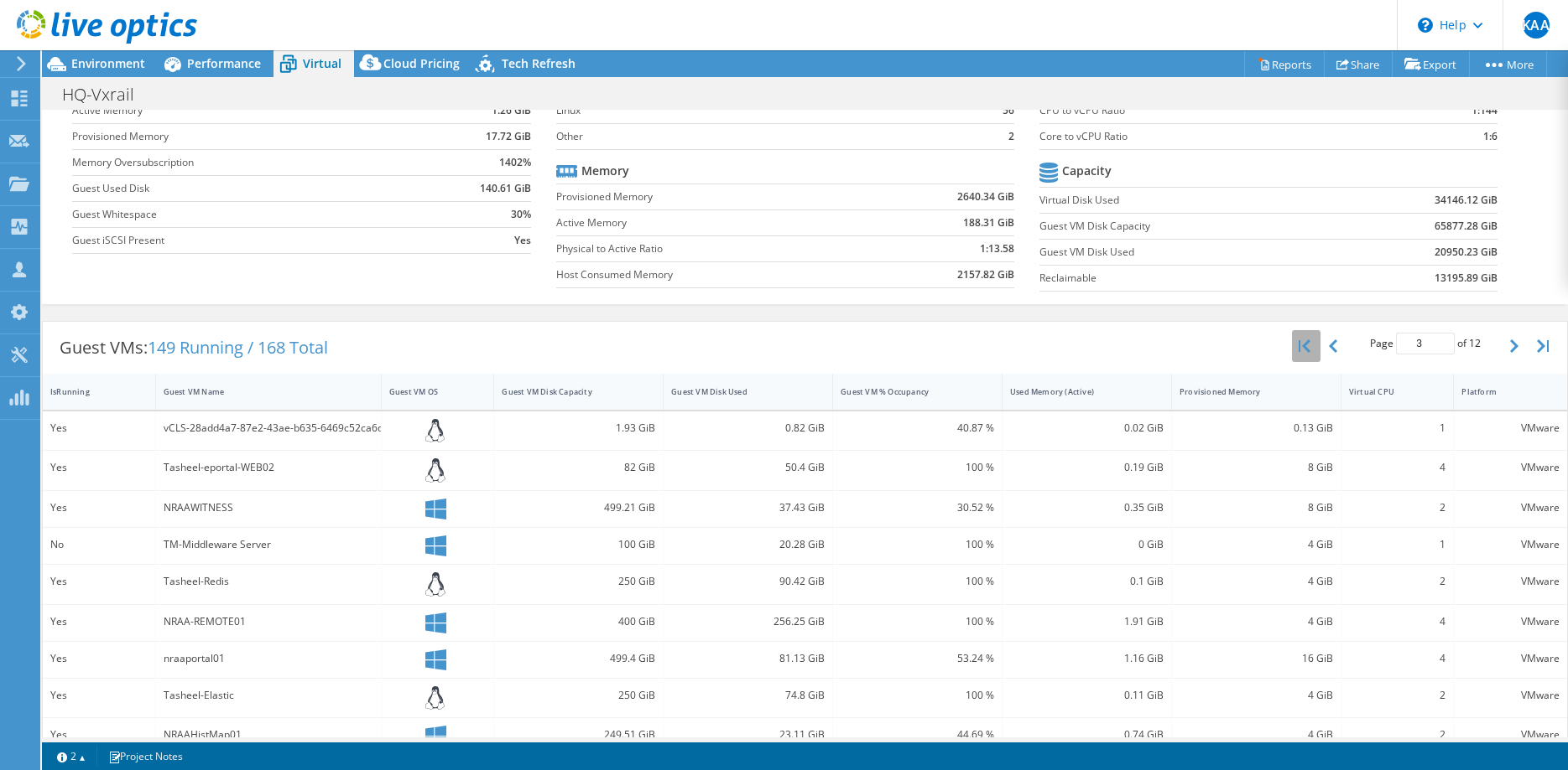
click at [1313, 347] on button "button" at bounding box center [1306, 346] width 29 height 31
type input "1"
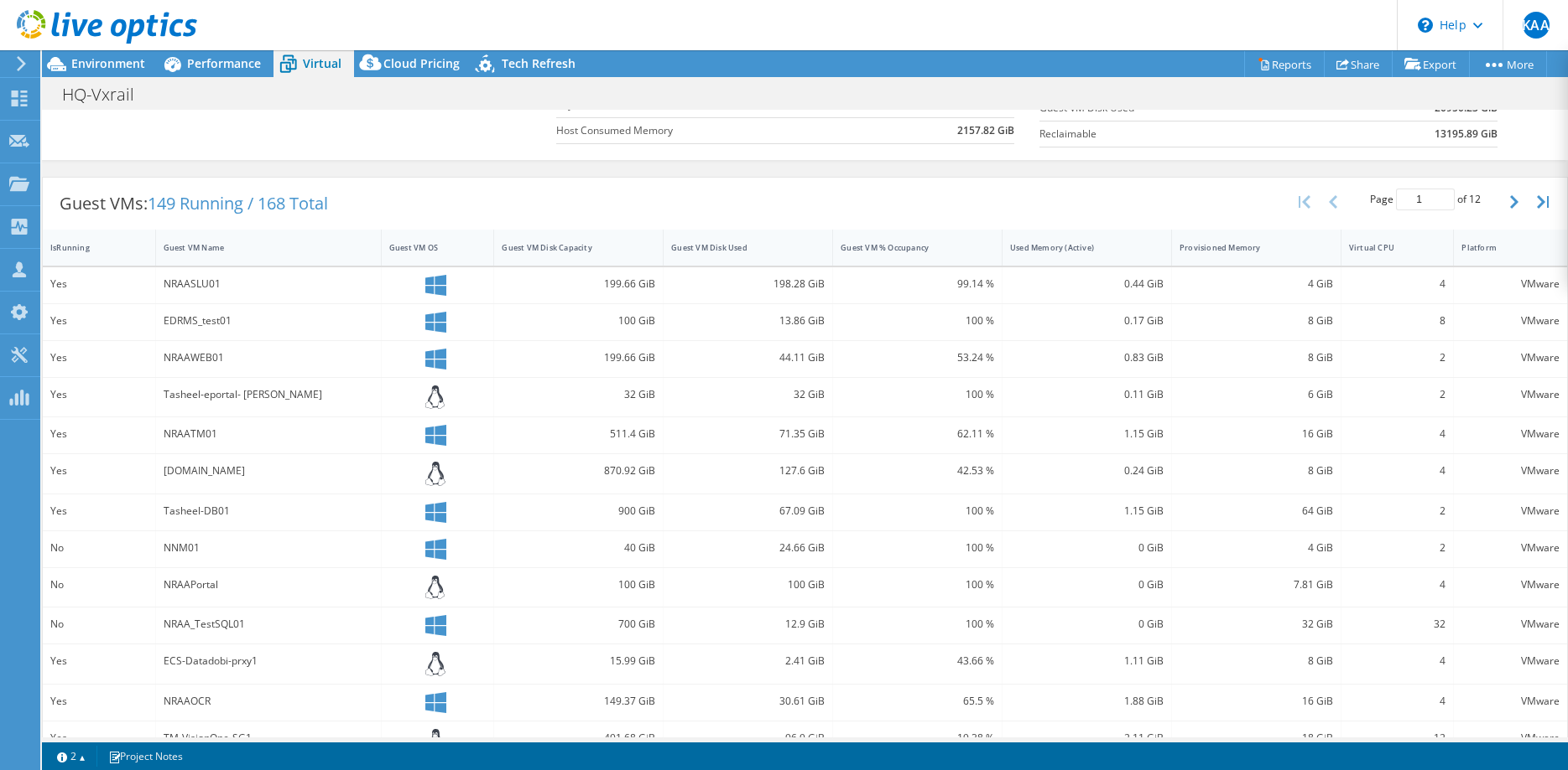
scroll to position [201, 0]
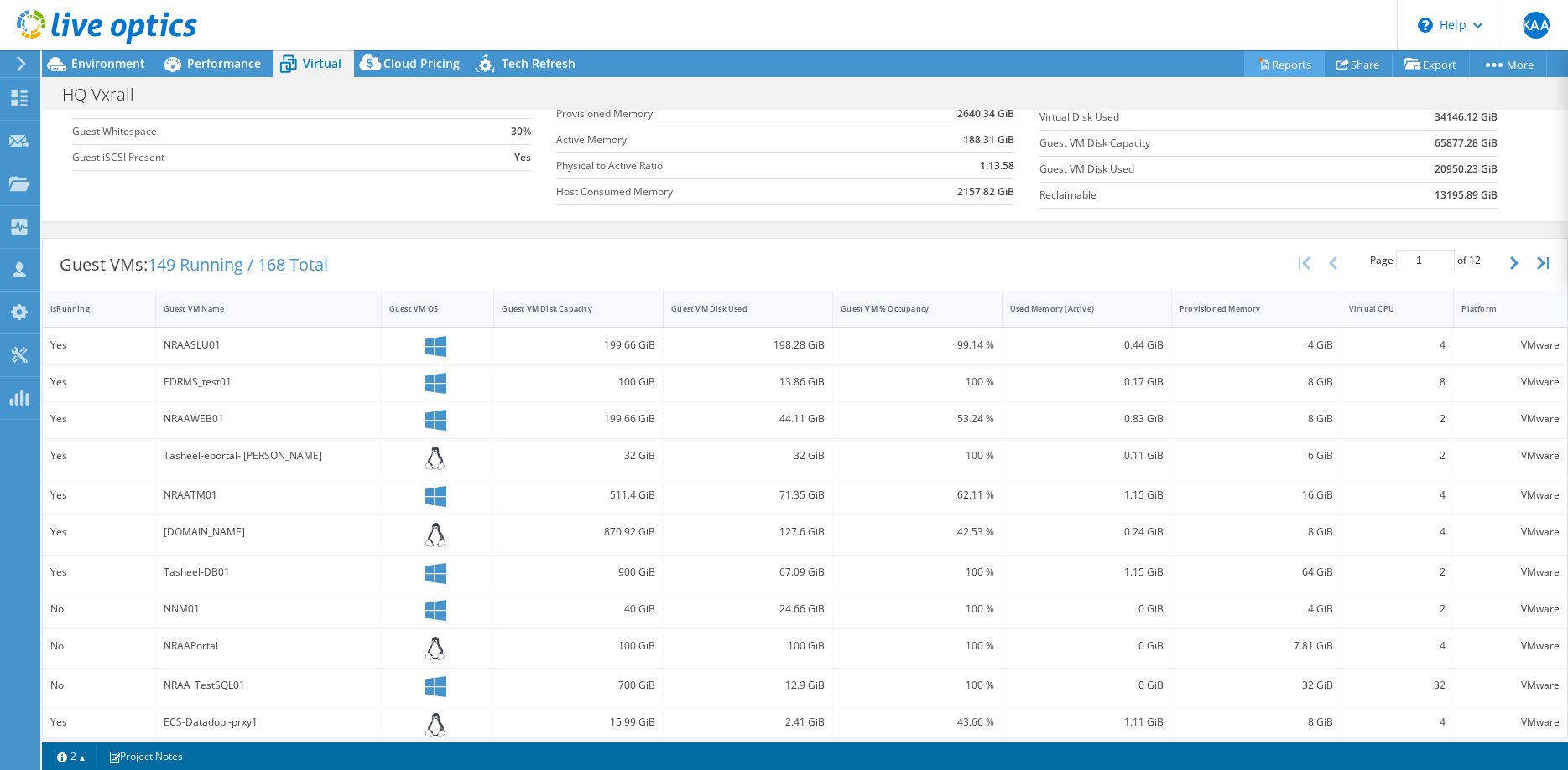
click at [1293, 65] on link "Reports" at bounding box center [1284, 64] width 81 height 26
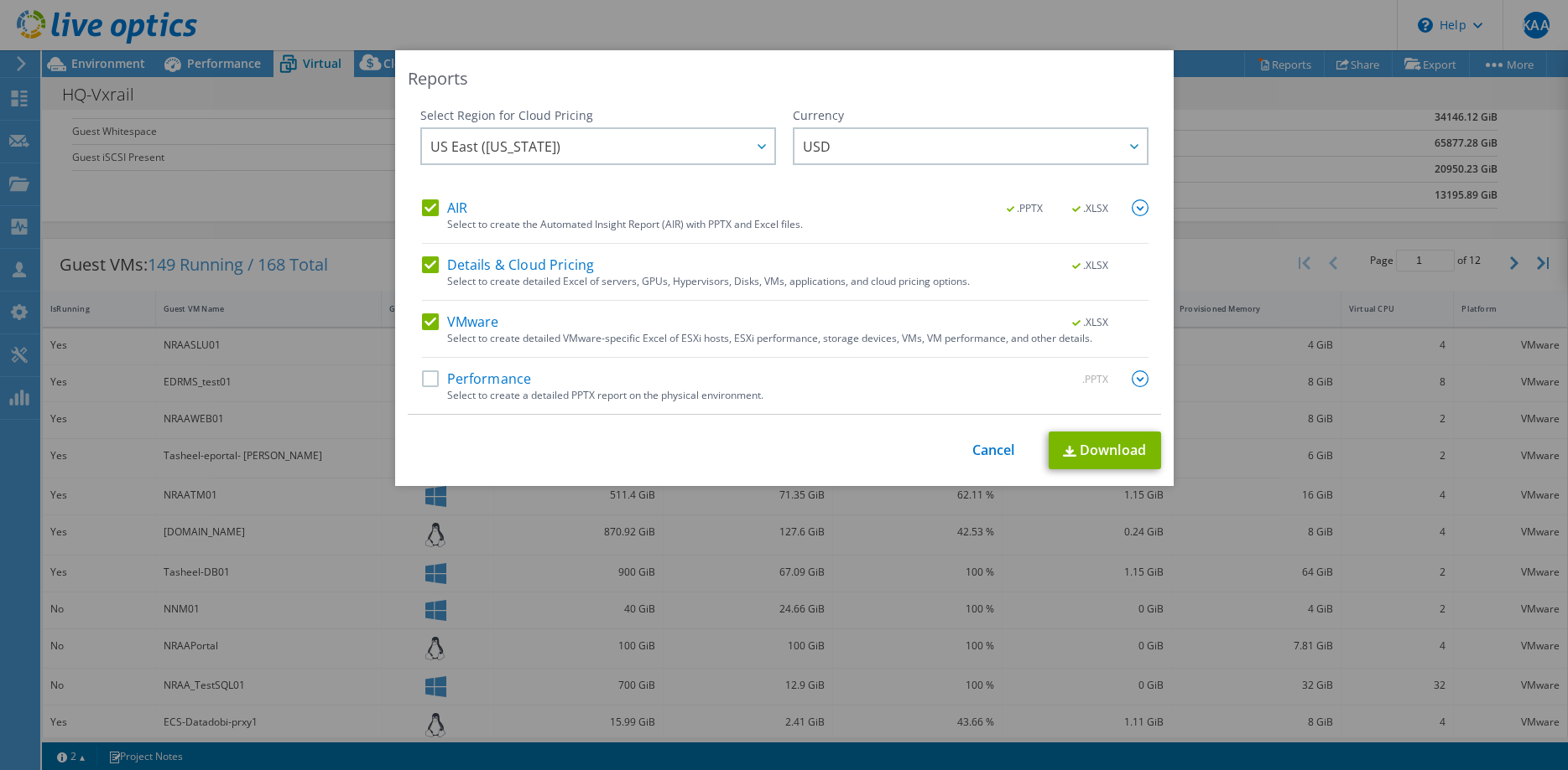
click at [432, 381] on label "Performance" at bounding box center [476, 379] width 110 height 17
click at [0, 0] on input "Performance" at bounding box center [0, 0] width 0 height 0
click at [1143, 379] on img at bounding box center [1140, 379] width 17 height 17
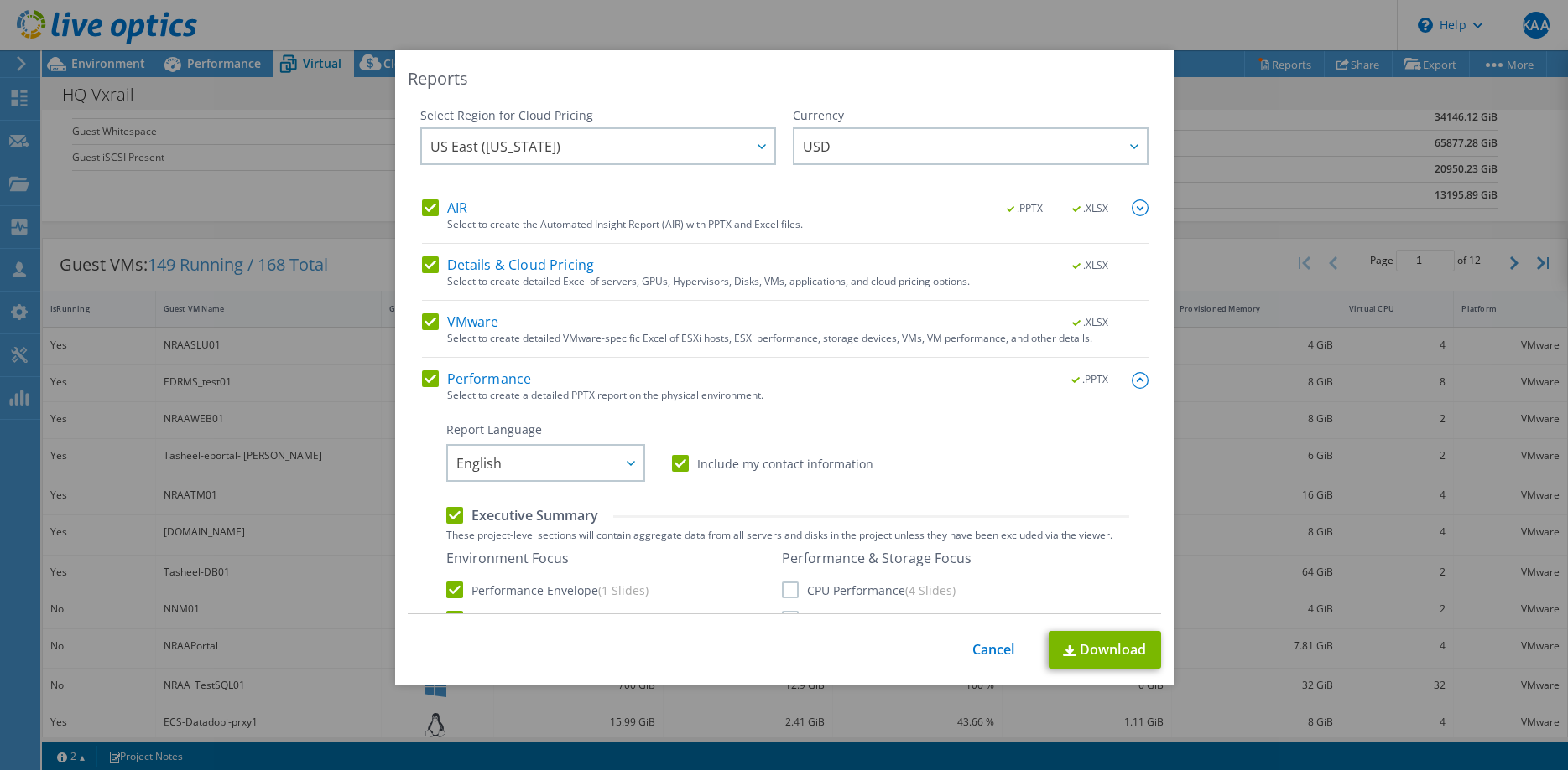
scroll to position [86, 0]
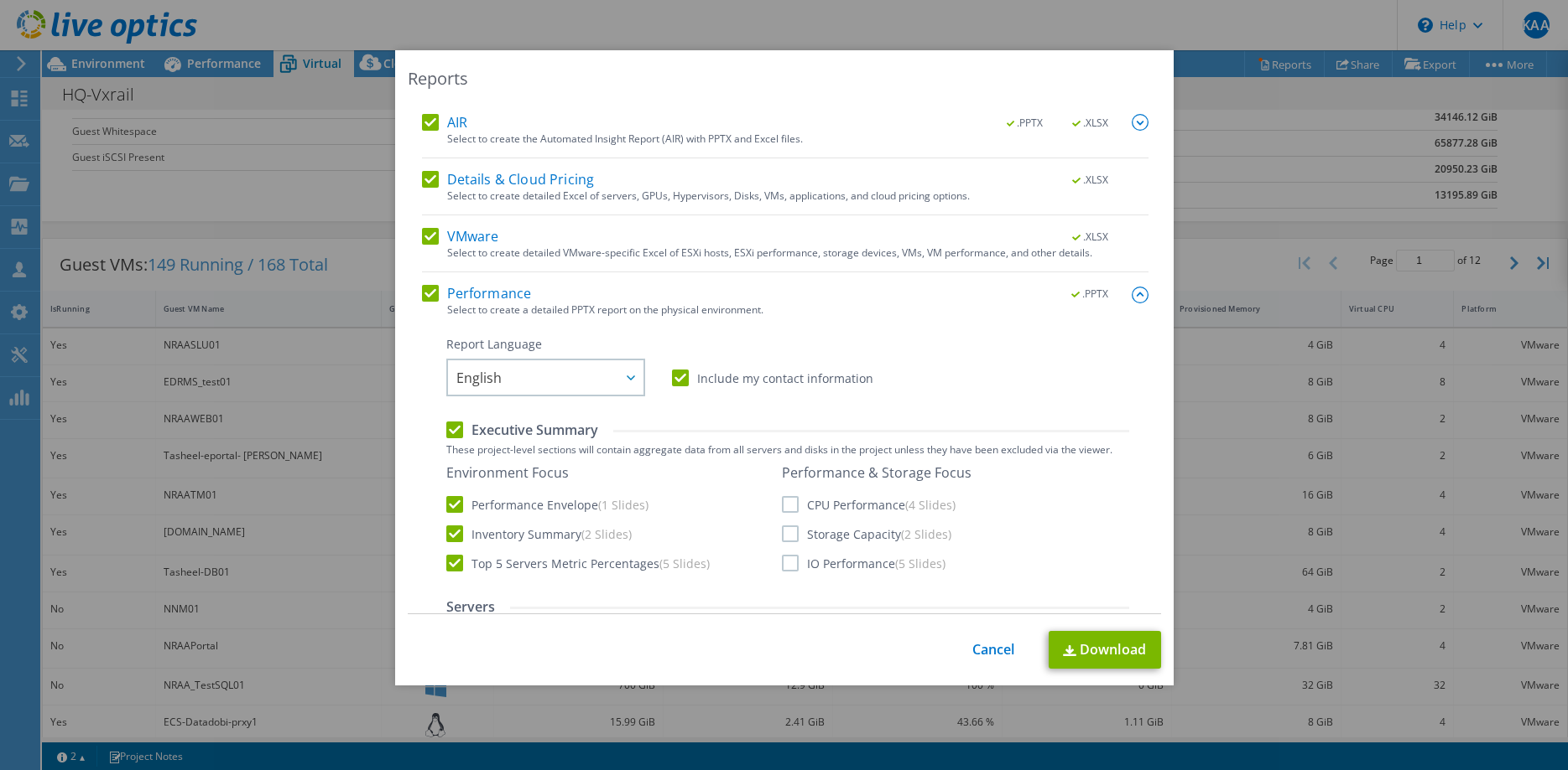
click at [788, 537] on label "Storage Capacity (2 Slides)" at bounding box center [866, 534] width 169 height 17
click at [0, 0] on input "Storage Capacity (2 Slides)" at bounding box center [0, 0] width 0 height 0
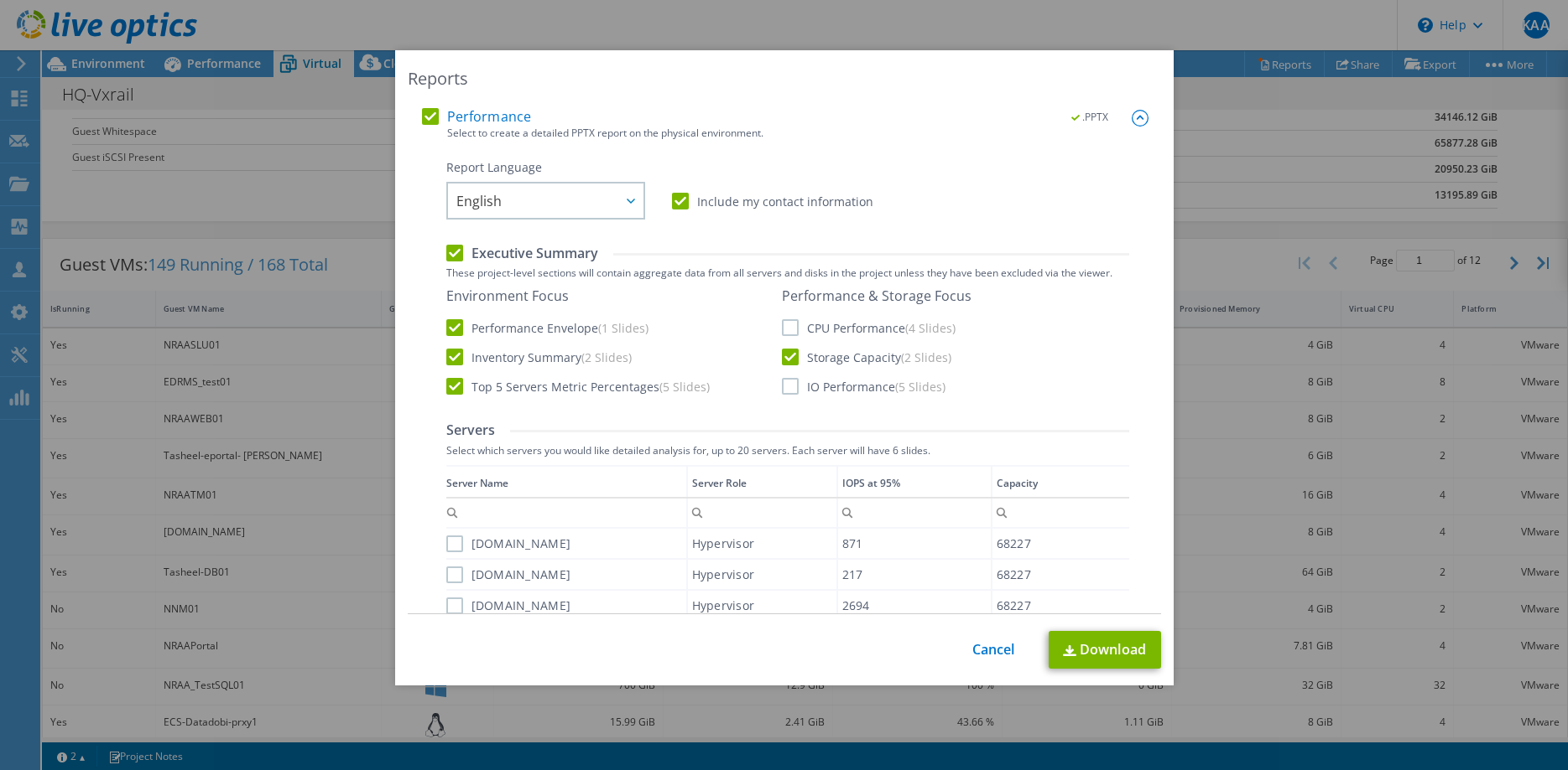
scroll to position [171, 0]
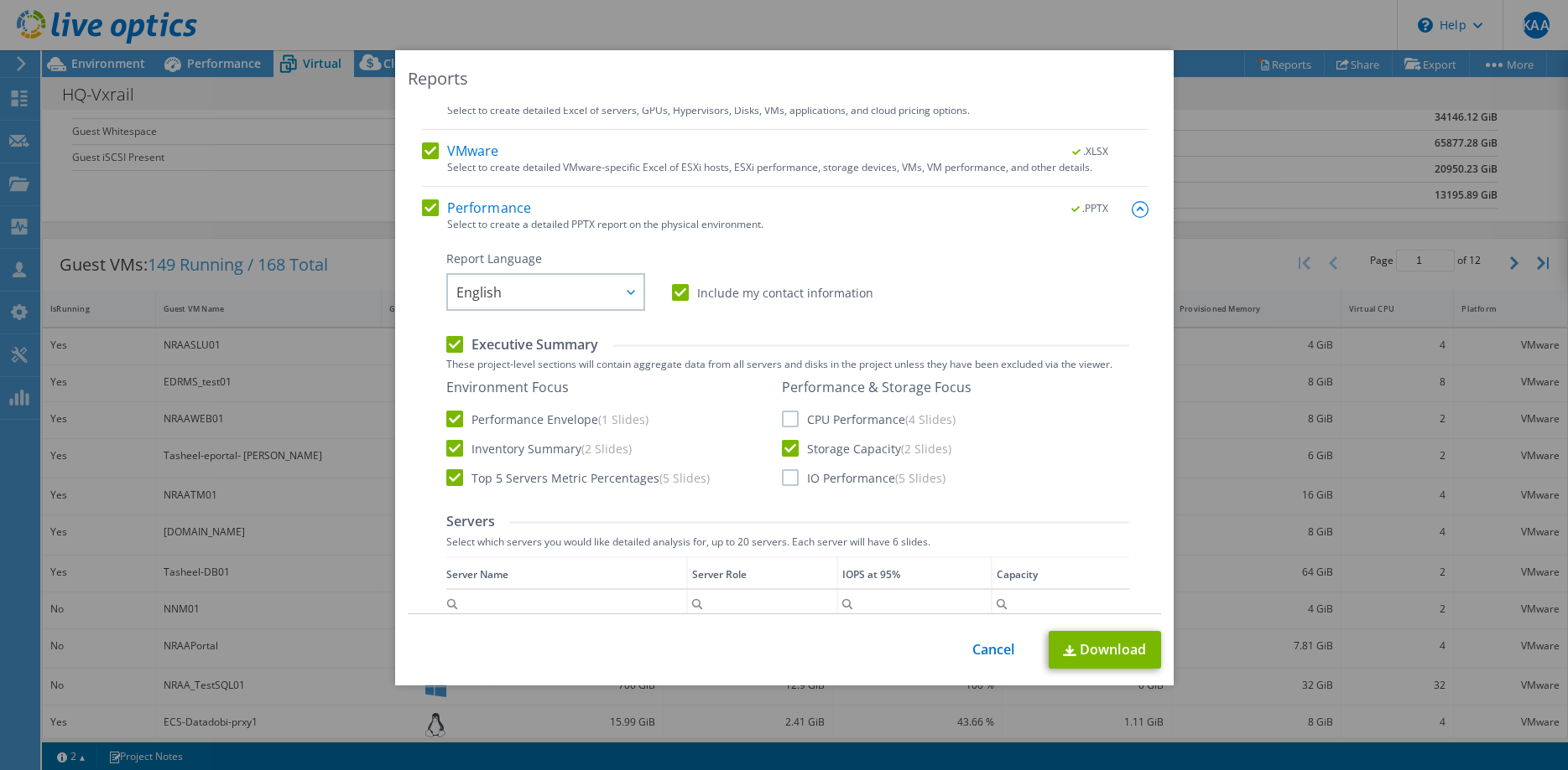
click at [449, 422] on label "Performance Envelope (1 Slides)" at bounding box center [548, 419] width 202 height 17
click at [0, 0] on input "Performance Envelope (1 Slides)" at bounding box center [0, 0] width 0 height 0
click at [457, 474] on label "Top 5 Servers Metric Percentages (5 Slides)" at bounding box center [578, 478] width 264 height 17
click at [0, 0] on input "Top 5 Servers Metric Percentages (5 Slides)" at bounding box center [0, 0] width 0 height 0
click at [452, 448] on label "Inventory Summary (2 Slides)" at bounding box center [539, 449] width 185 height 17
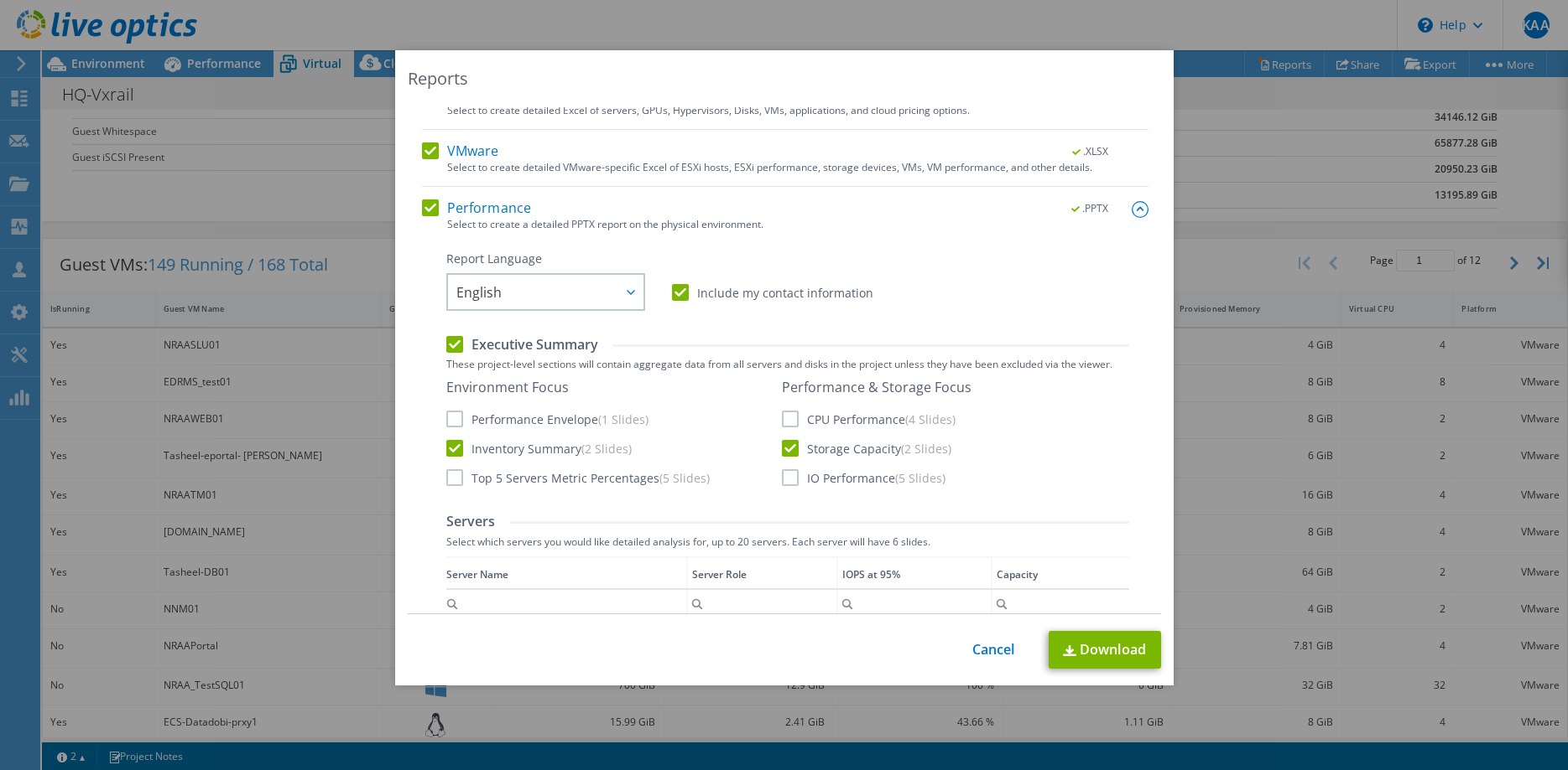
click at [0, 0] on input "Inventory Summary (2 Slides)" at bounding box center [0, 0] width 0 height 0
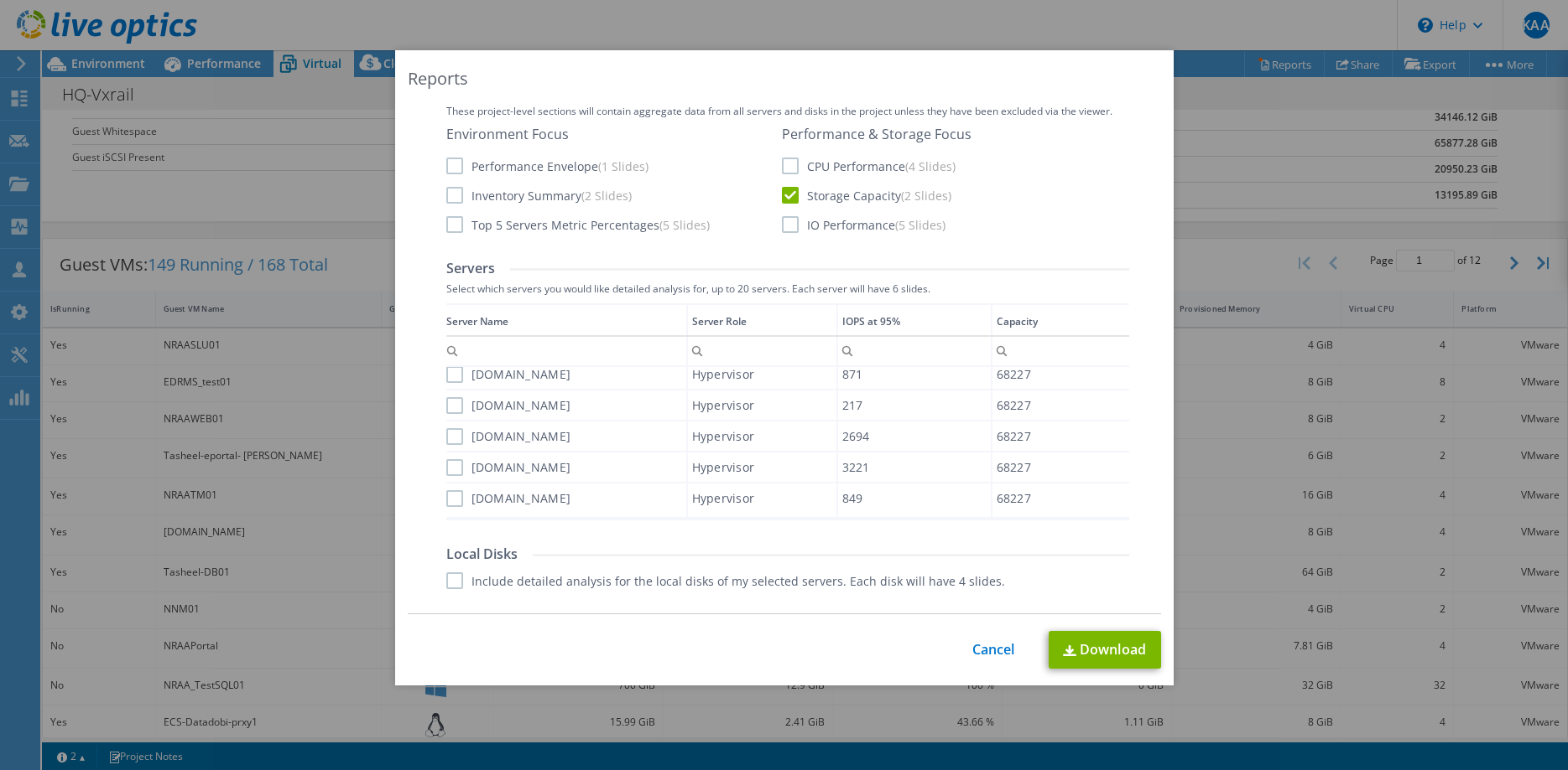
scroll to position [427, 0]
click at [459, 374] on label "[DOMAIN_NAME]" at bounding box center [508, 371] width 125 height 17
click at [0, 0] on input "[DOMAIN_NAME]" at bounding box center [0, 0] width 0 height 0
click at [463, 400] on label "[DOMAIN_NAME]" at bounding box center [508, 403] width 125 height 17
click at [0, 0] on input "[DOMAIN_NAME]" at bounding box center [0, 0] width 0 height 0
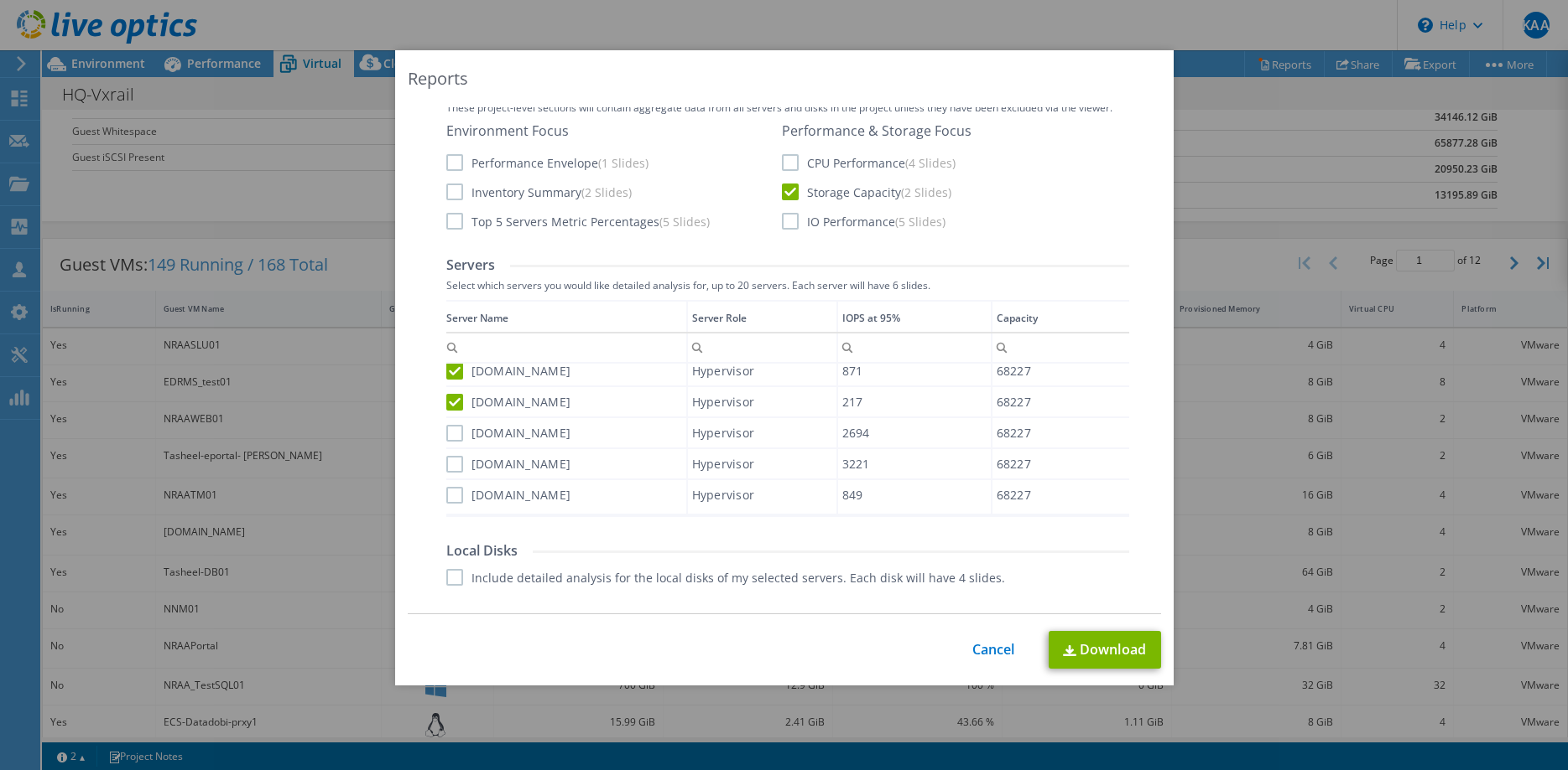
click at [455, 437] on label "[DOMAIN_NAME]" at bounding box center [508, 433] width 125 height 17
click at [0, 0] on input "[DOMAIN_NAME]" at bounding box center [0, 0] width 0 height 0
click at [458, 462] on label "[DOMAIN_NAME]" at bounding box center [508, 465] width 125 height 17
click at [0, 0] on input "[DOMAIN_NAME]" at bounding box center [0, 0] width 0 height 0
click at [461, 494] on label "[DOMAIN_NAME]" at bounding box center [508, 495] width 125 height 17
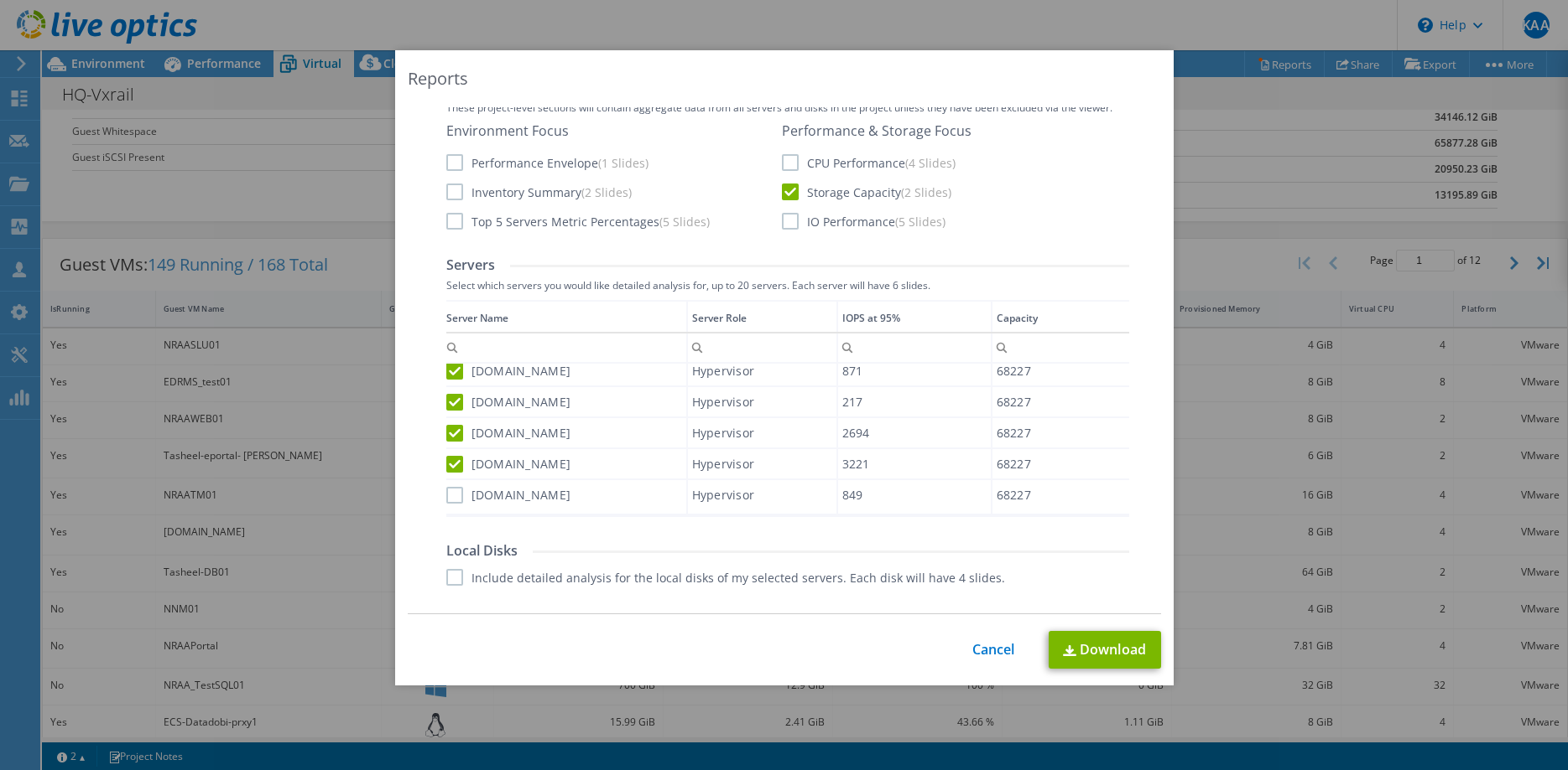
click at [0, 0] on input "[DOMAIN_NAME]" at bounding box center [0, 0] width 0 height 0
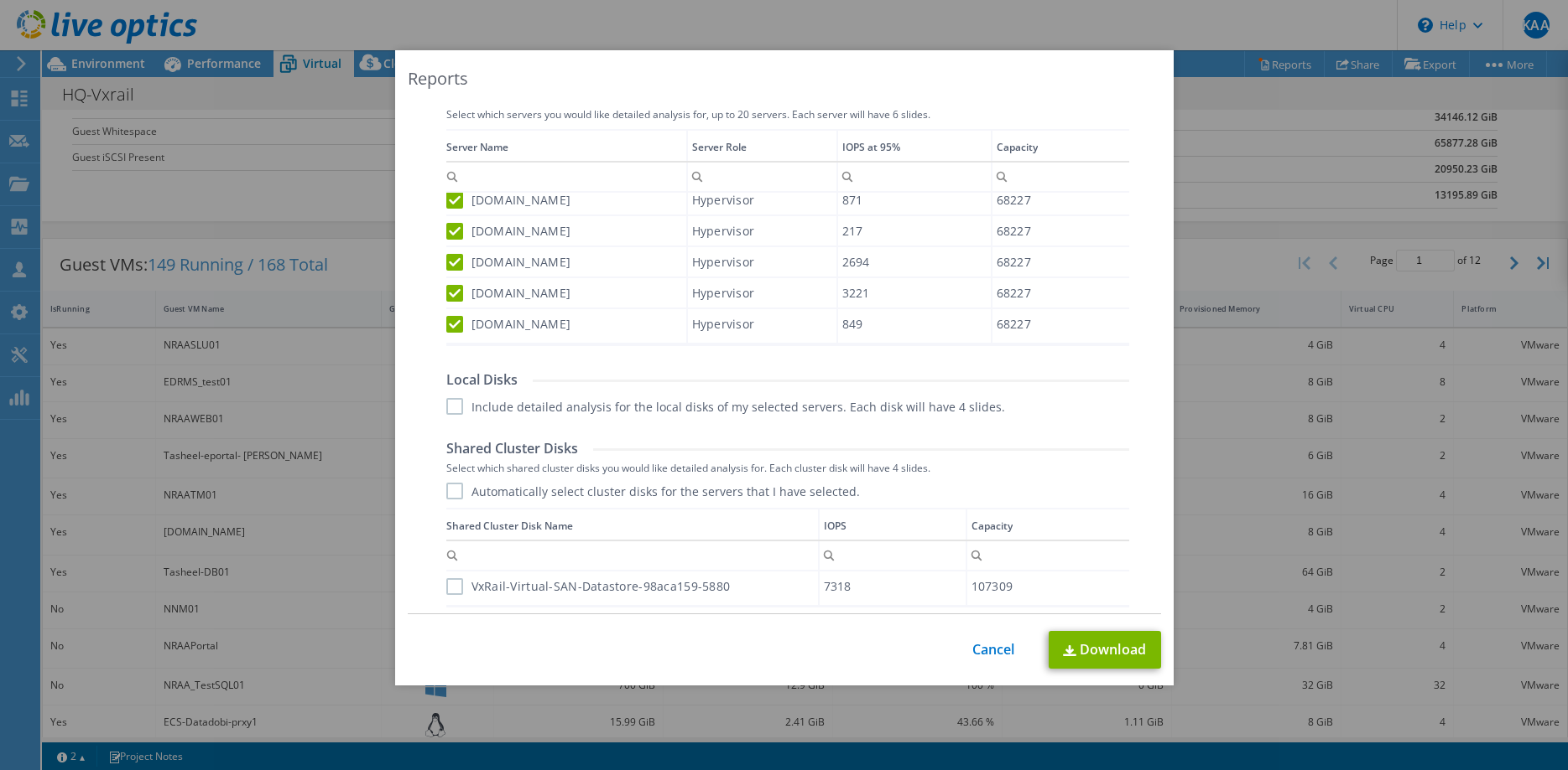
scroll to position [684, 0]
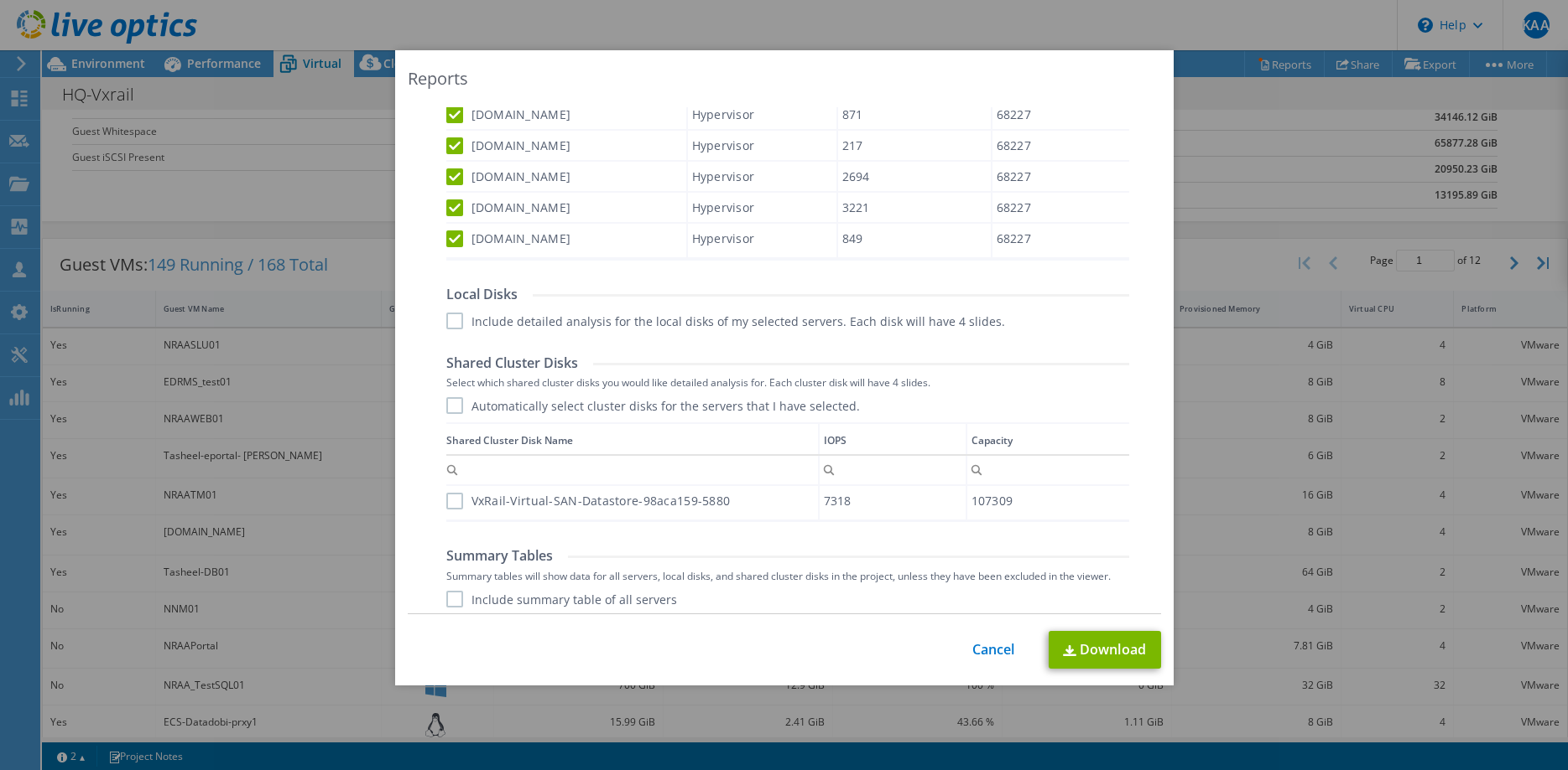
click at [455, 321] on label "Include detailed analysis for the local disks of my selected servers. Each disk…" at bounding box center [725, 321] width 559 height 17
click at [0, 0] on input "Include detailed analysis for the local disks of my selected servers. Each disk…" at bounding box center [0, 0] width 0 height 0
click at [457, 410] on label "Automatically select cluster disks for the servers that I have selected." at bounding box center [653, 406] width 413 height 17
click at [0, 0] on input "Automatically select cluster disks for the servers that I have selected." at bounding box center [0, 0] width 0 height 0
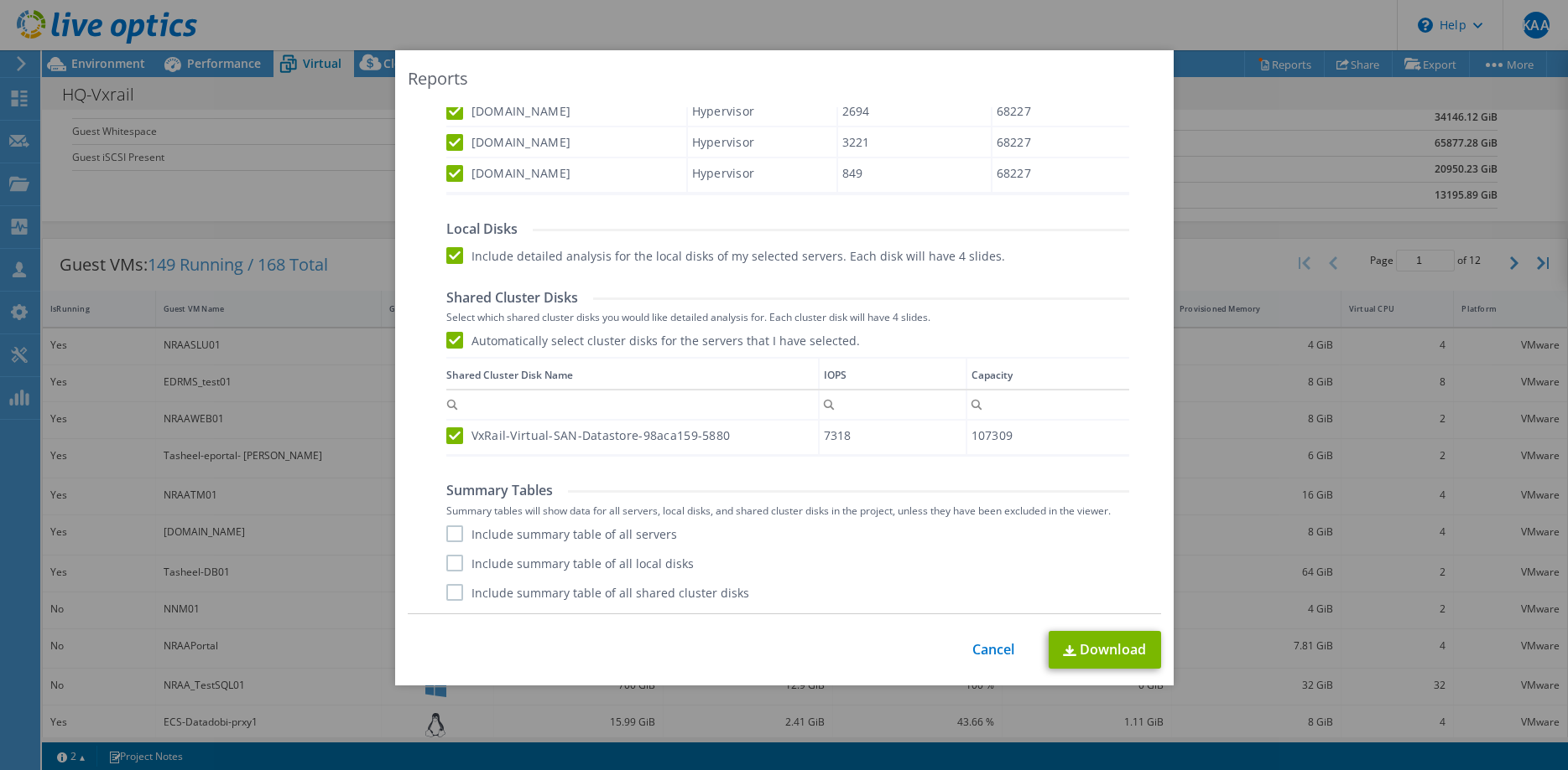
click at [457, 592] on label "Include summary table of all shared cluster disks" at bounding box center [598, 593] width 303 height 17
click at [0, 0] on input "Include summary table of all shared cluster disks" at bounding box center [0, 0] width 0 height 0
click at [457, 557] on label "Include summary table of all local disks" at bounding box center [570, 563] width 247 height 17
click at [0, 0] on input "Include summary table of all local disks" at bounding box center [0, 0] width 0 height 0
click at [453, 536] on label "Include summary table of all servers" at bounding box center [561, 534] width 230 height 17
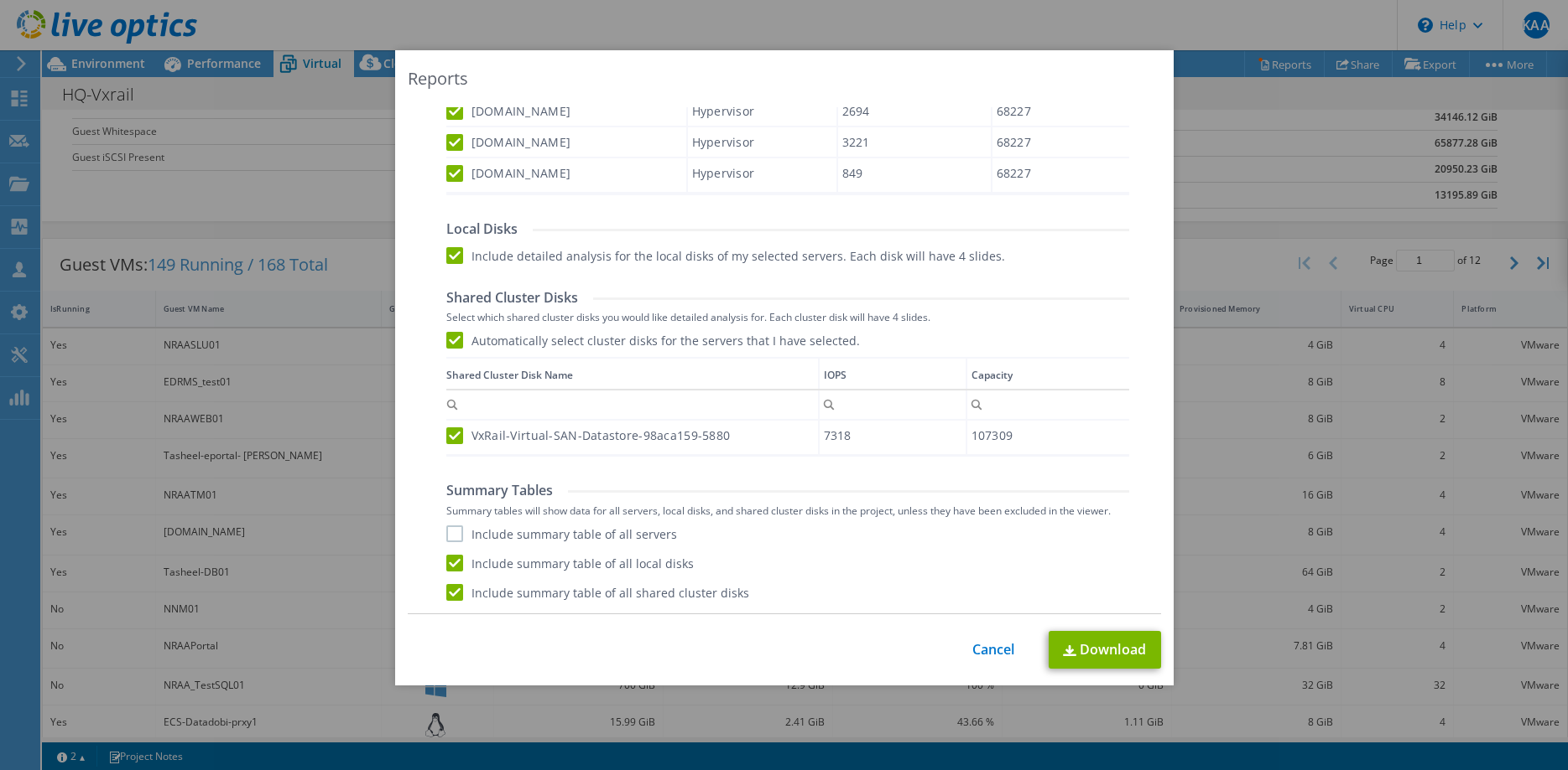
click at [0, 0] on input "Include summary table of all servers" at bounding box center [0, 0] width 0 height 0
click at [1124, 650] on link "Download" at bounding box center [1105, 650] width 112 height 37
click at [988, 658] on link "Cancel" at bounding box center [993, 650] width 43 height 16
